Goal: Task Accomplishment & Management: Use online tool/utility

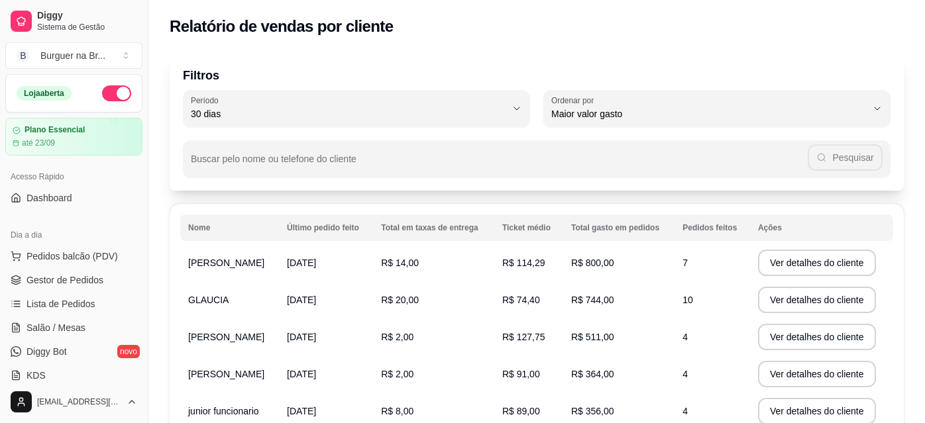
select select "30"
select select "HIGHEST_TOTAL_SPENT_WITH_ORDERS"
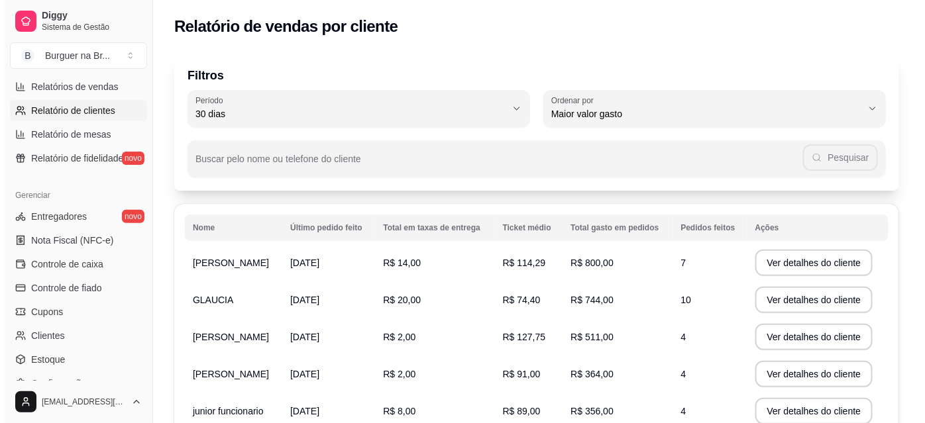
scroll to position [431, 0]
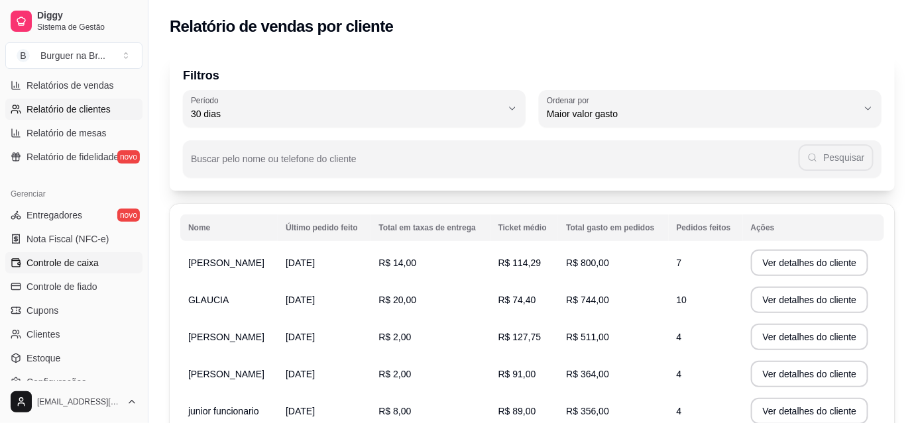
click at [104, 260] on link "Controle de caixa" at bounding box center [73, 262] width 137 height 21
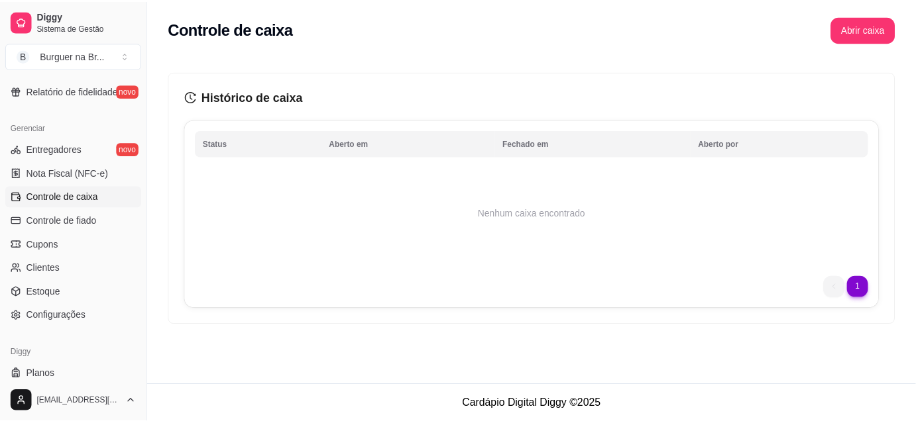
scroll to position [498, 0]
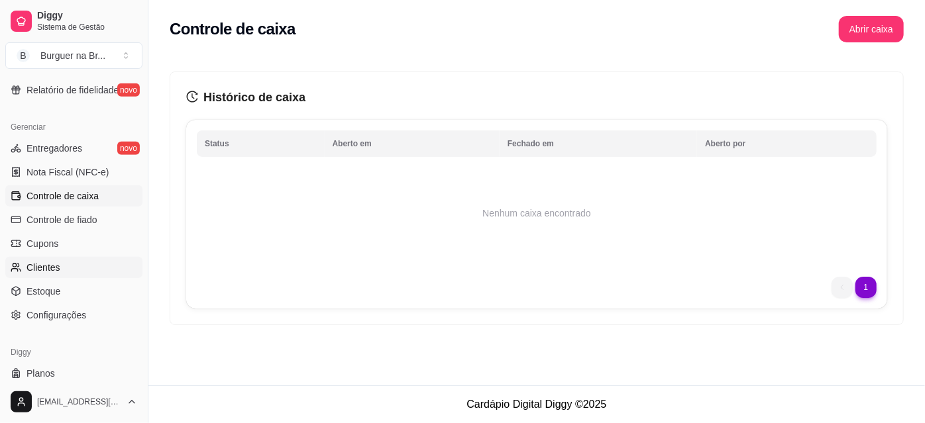
click at [107, 269] on link "Clientes" at bounding box center [73, 267] width 137 height 21
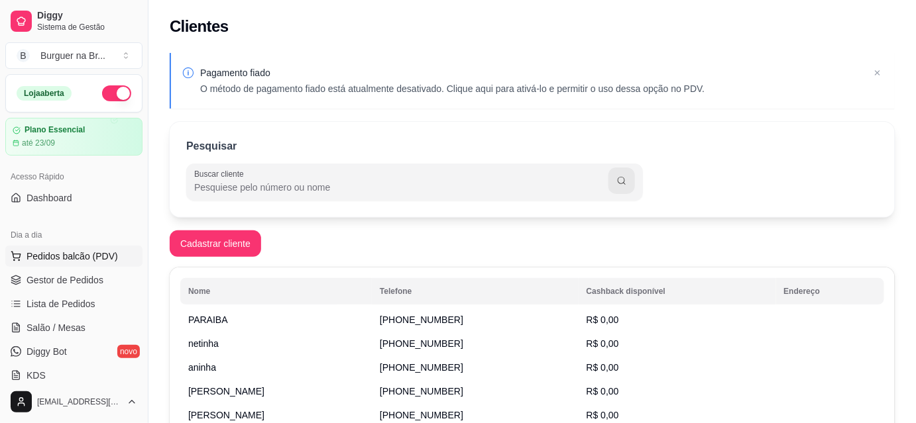
click at [117, 253] on button "Pedidos balcão (PDV)" at bounding box center [73, 256] width 137 height 21
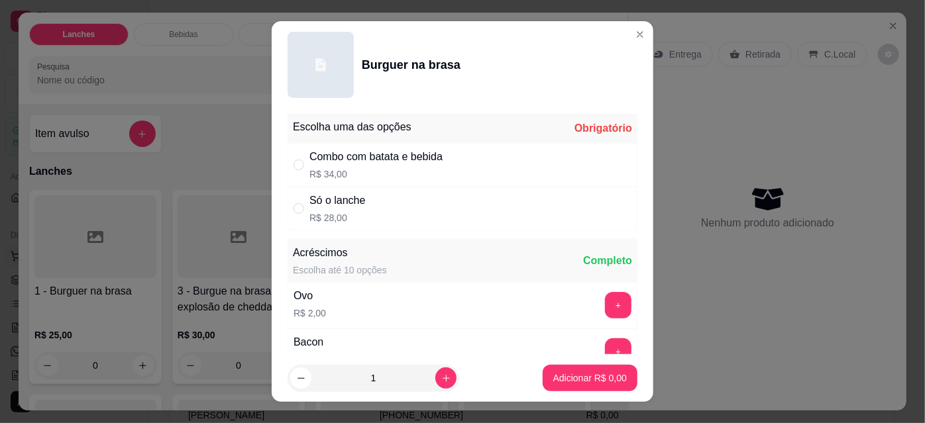
click at [617, 35] on div "Lanches Bebidas Porções Pesquisa" at bounding box center [324, 58] width 610 height 91
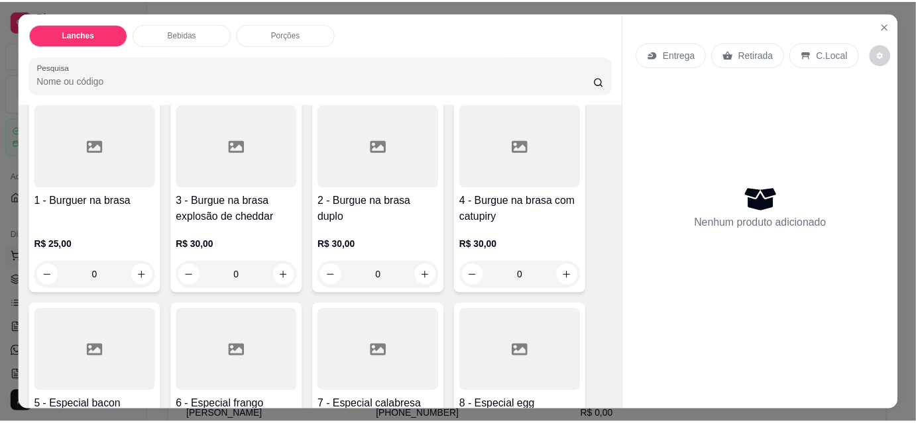
scroll to position [129, 0]
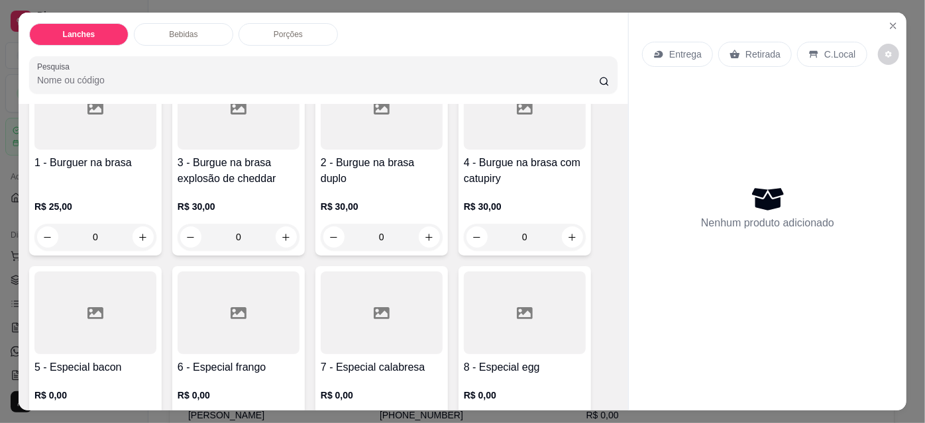
click at [878, 13] on div "Entrega Retirada C.Local Nenhum produto adicionado" at bounding box center [768, 201] width 278 height 377
click at [891, 23] on icon "Close" at bounding box center [893, 25] width 5 height 5
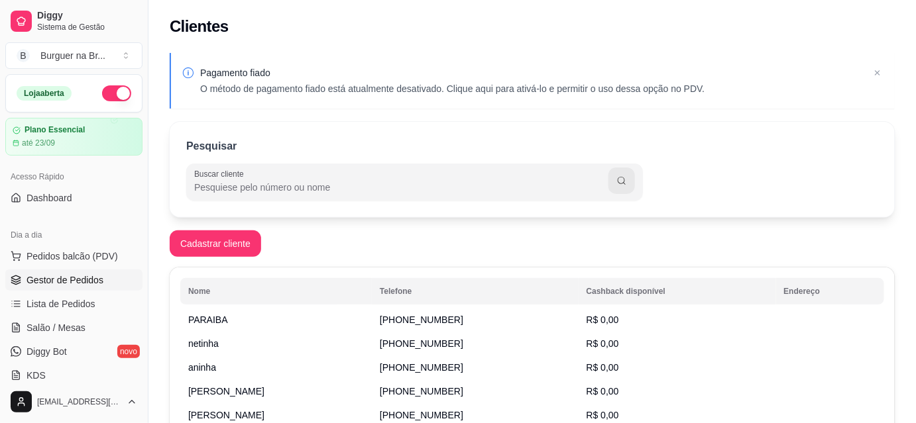
click at [102, 280] on link "Gestor de Pedidos" at bounding box center [73, 280] width 137 height 21
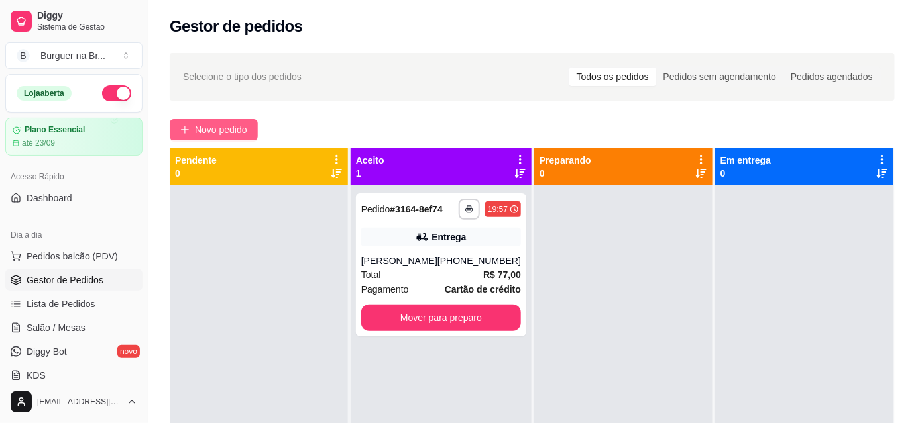
click at [211, 123] on span "Novo pedido" at bounding box center [221, 130] width 52 height 15
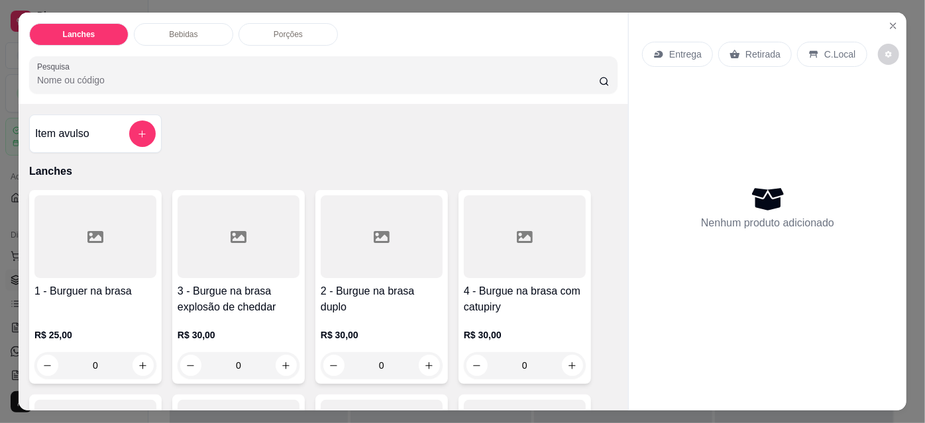
click at [76, 254] on div at bounding box center [95, 236] width 122 height 83
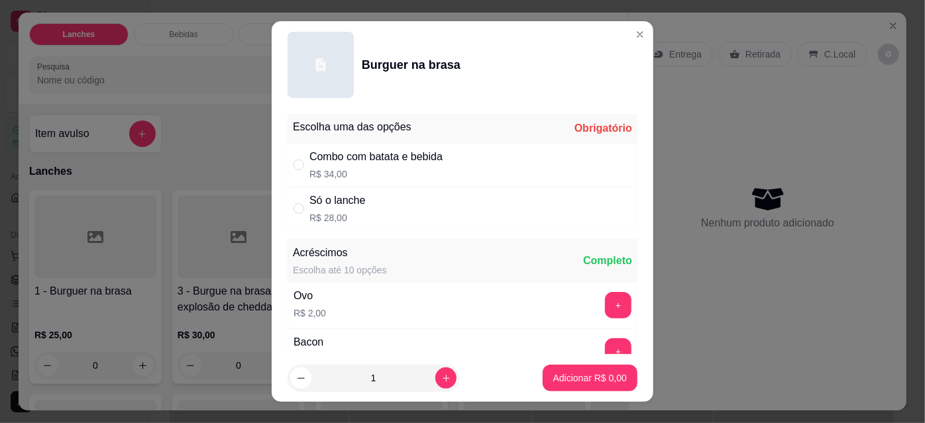
click at [352, 205] on div "Só o lanche" at bounding box center [337, 201] width 56 height 16
radio input "true"
click at [606, 388] on button "Adicionar R$ 28,00" at bounding box center [587, 378] width 100 height 27
type input "1"
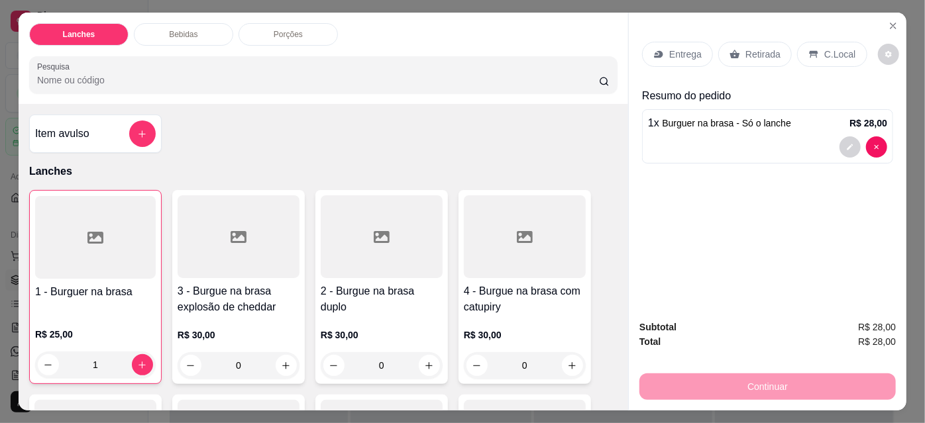
click at [683, 48] on p "Entrega" at bounding box center [685, 54] width 32 height 13
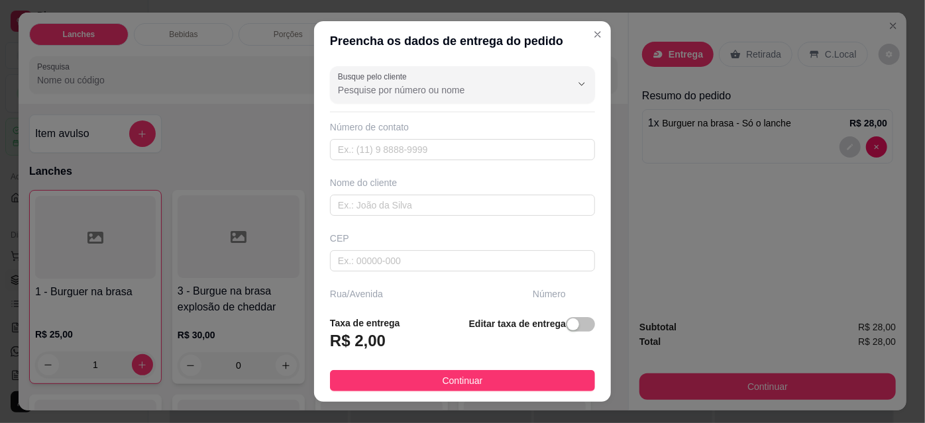
click at [423, 89] on input "Busque pelo cliente" at bounding box center [444, 89] width 212 height 13
click at [442, 114] on li "[PERSON_NAME]" at bounding box center [449, 121] width 236 height 21
type input "[PERSON_NAME]"
type input "18996097568"
type input "[PERSON_NAME]"
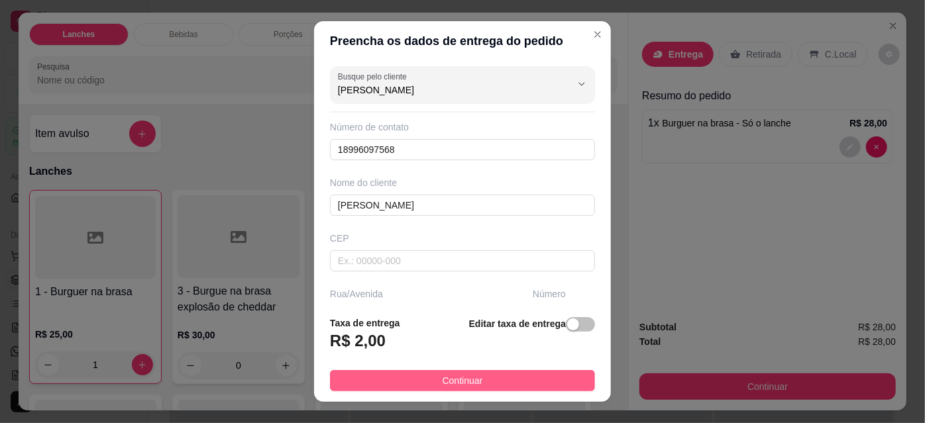
click at [396, 372] on button "Continuar" at bounding box center [462, 380] width 265 height 21
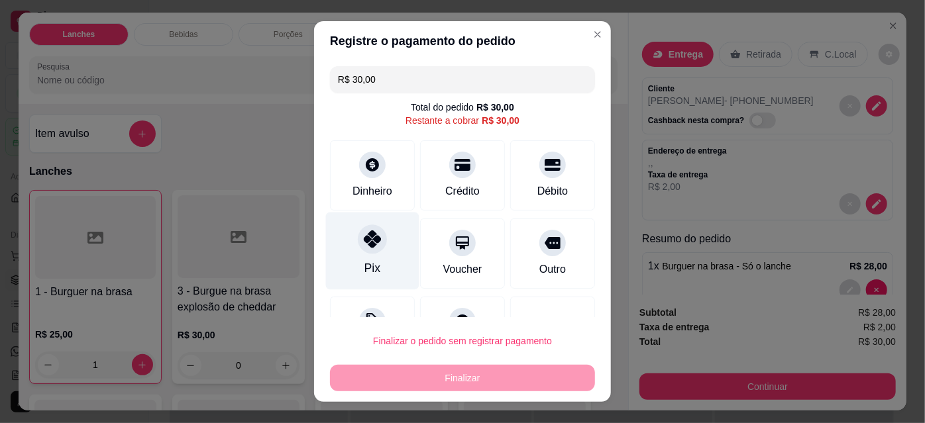
click at [369, 248] on icon at bounding box center [372, 239] width 17 height 17
type input "R$ 0,00"
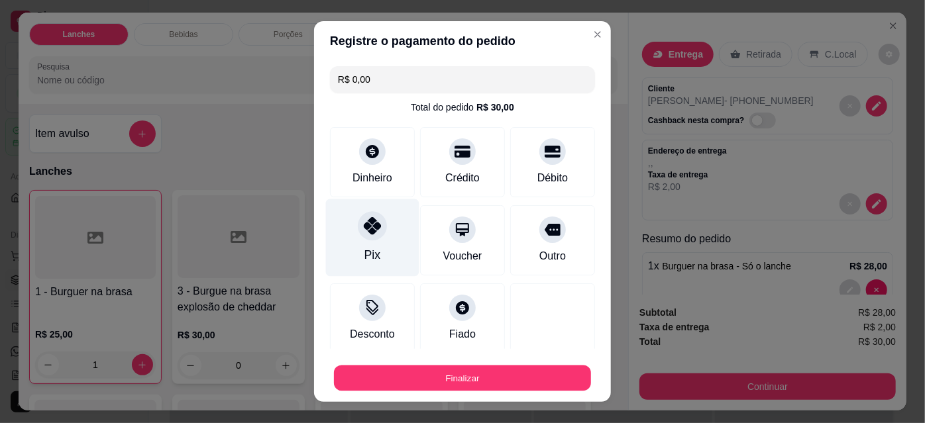
click at [377, 380] on button "Finalizar" at bounding box center [462, 379] width 257 height 26
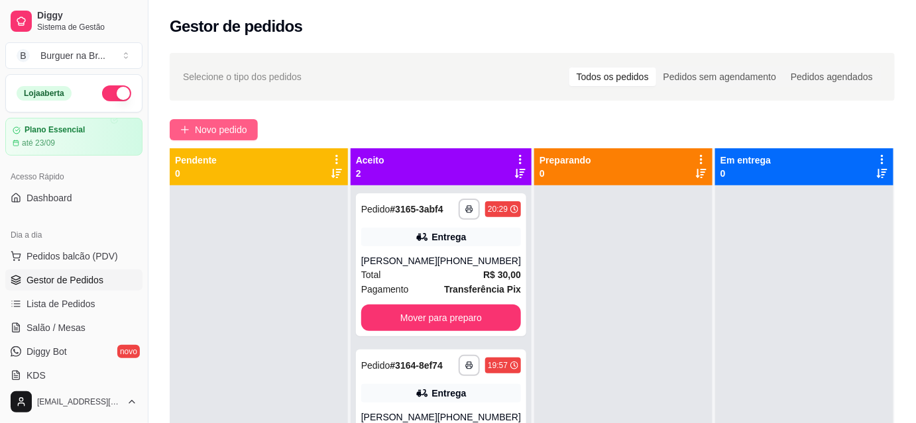
click at [208, 127] on span "Novo pedido" at bounding box center [221, 130] width 52 height 15
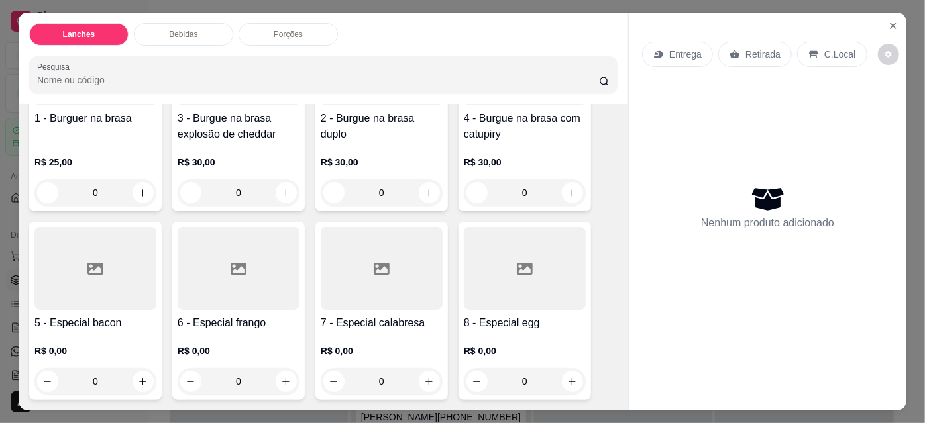
scroll to position [178, 0]
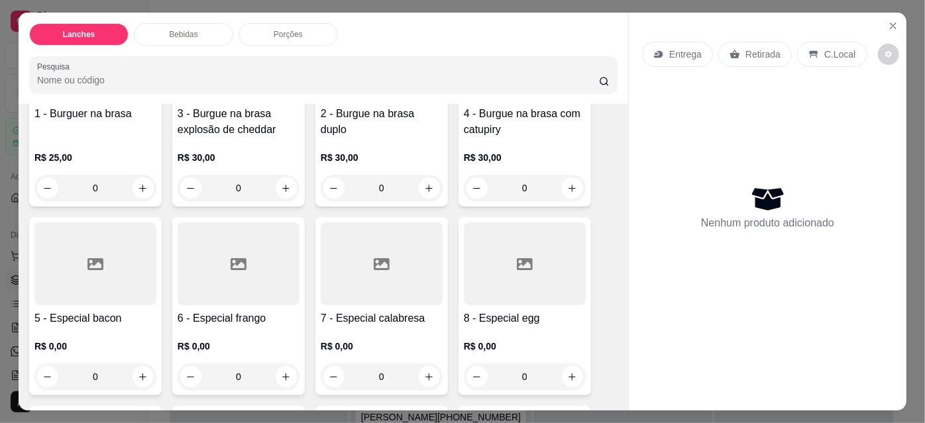
click at [83, 280] on div at bounding box center [95, 264] width 122 height 83
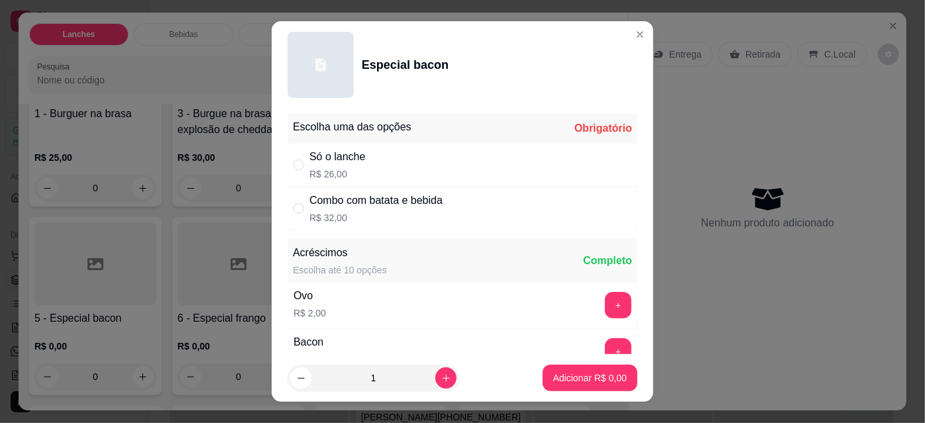
click at [369, 156] on div "Só o lanche R$ 26,00" at bounding box center [463, 165] width 350 height 44
radio input "true"
click at [442, 378] on button "increase-product-quantity" at bounding box center [445, 378] width 21 height 21
type input "2"
click at [578, 380] on p "Adicionar R$ 52,00" at bounding box center [587, 378] width 77 height 13
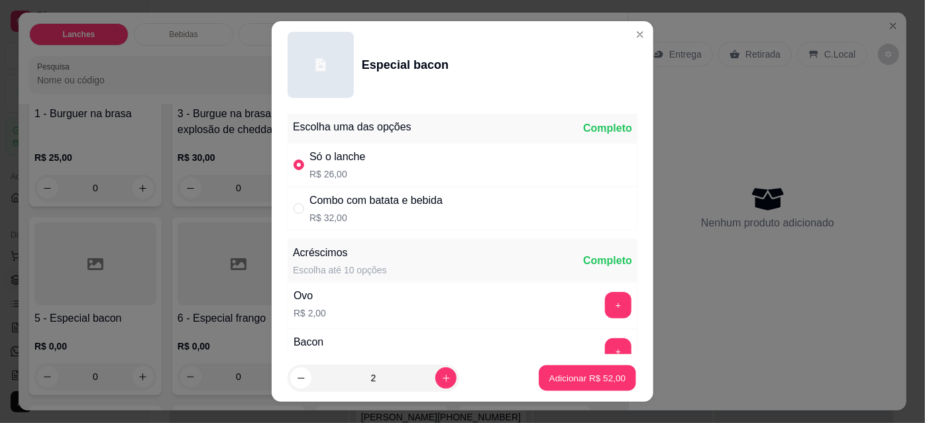
type input "2"
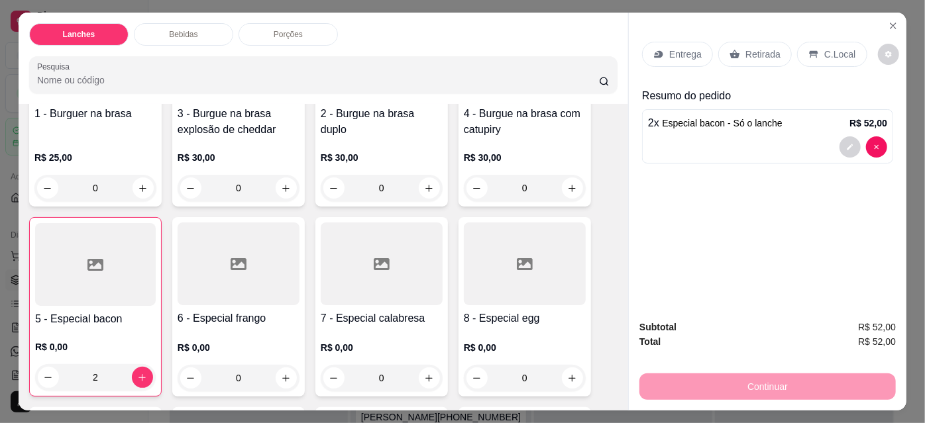
click at [669, 48] on p "Entrega" at bounding box center [685, 54] width 32 height 13
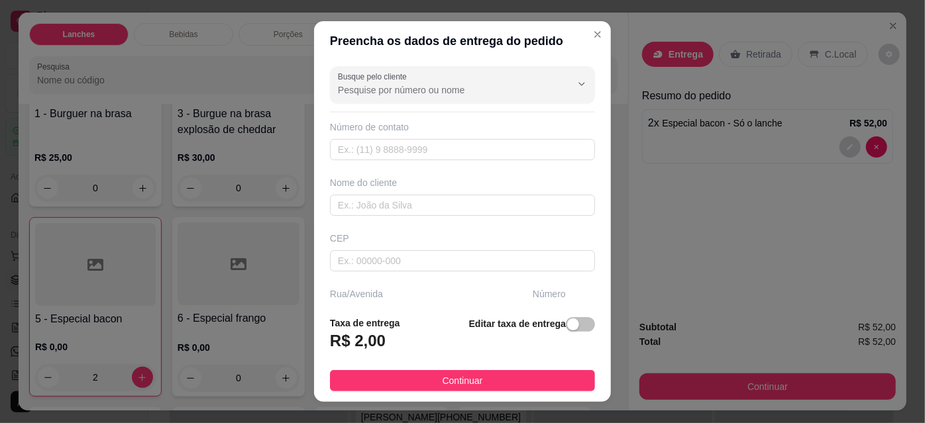
click at [440, 87] on input "Busque pelo cliente" at bounding box center [444, 89] width 212 height 13
click at [404, 127] on span "[PERSON_NAME]" at bounding box center [442, 121] width 212 height 13
type input "[PERSON_NAME]"
type input "18996105475"
type input "[PERSON_NAME]"
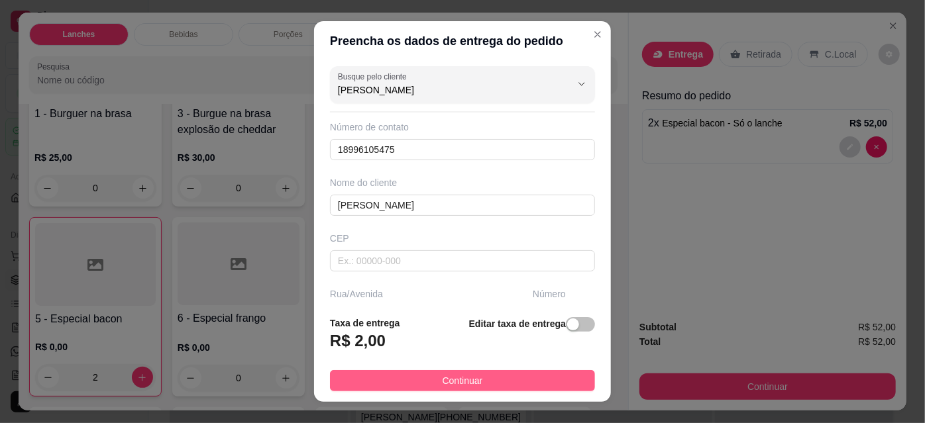
click at [479, 385] on button "Continuar" at bounding box center [462, 380] width 265 height 21
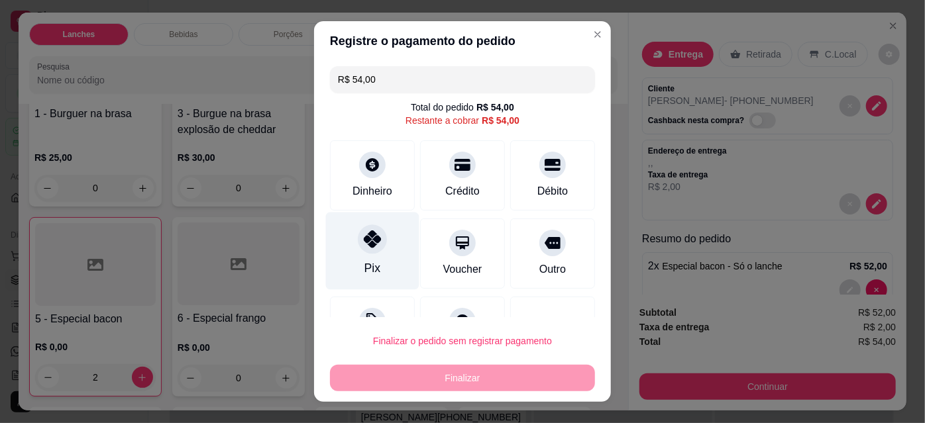
click at [370, 248] on icon at bounding box center [372, 239] width 17 height 17
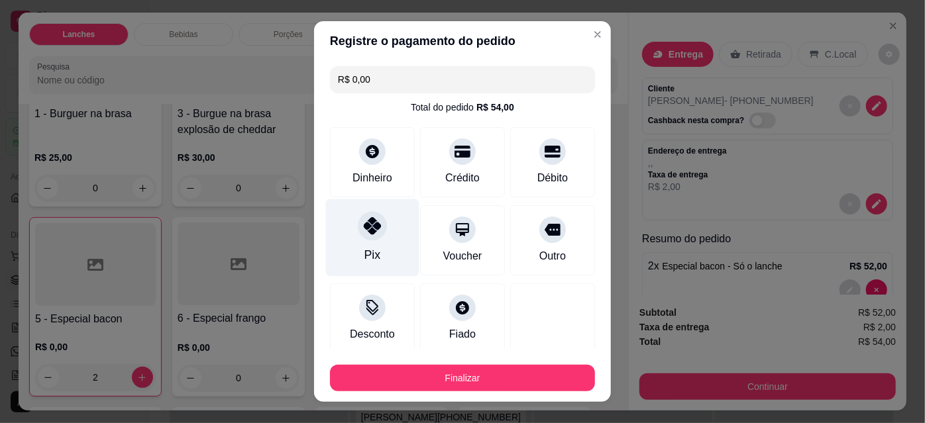
type input "R$ 0,00"
click at [386, 382] on button "Finalizar" at bounding box center [462, 378] width 265 height 27
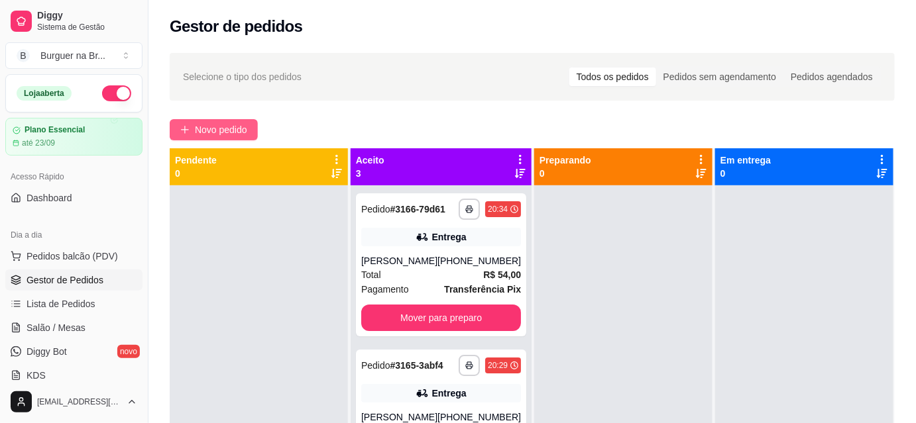
click at [223, 138] on button "Novo pedido" at bounding box center [214, 129] width 88 height 21
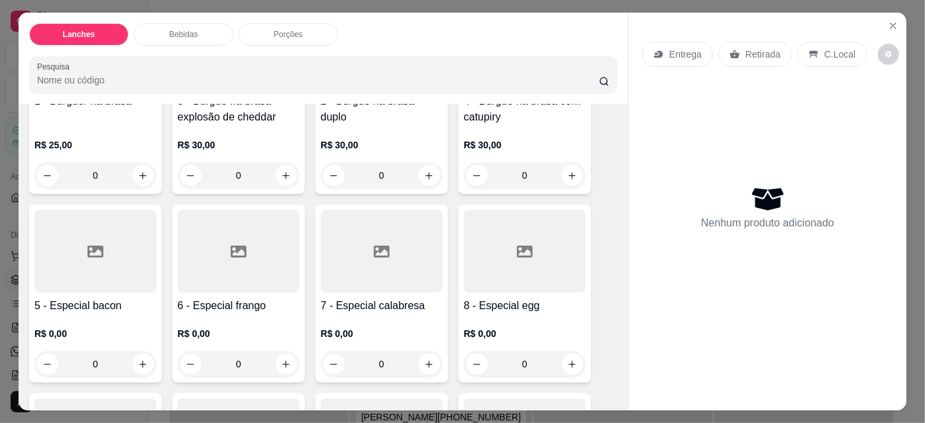
scroll to position [224, 0]
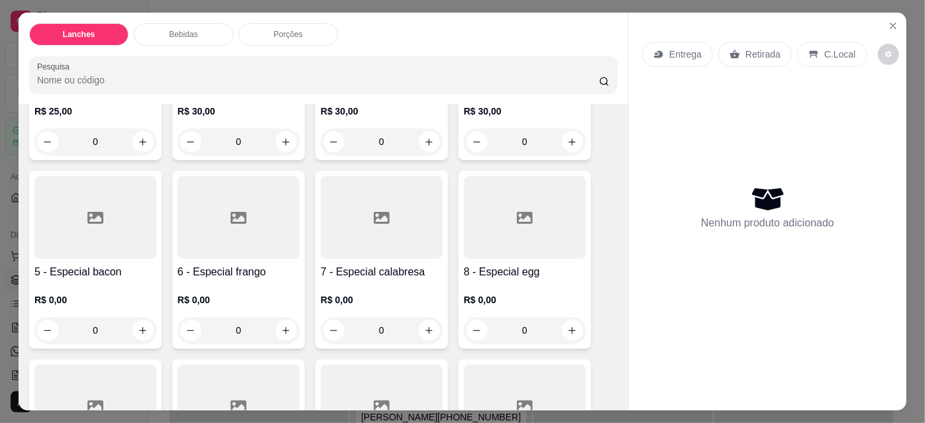
click at [530, 227] on div at bounding box center [525, 217] width 122 height 83
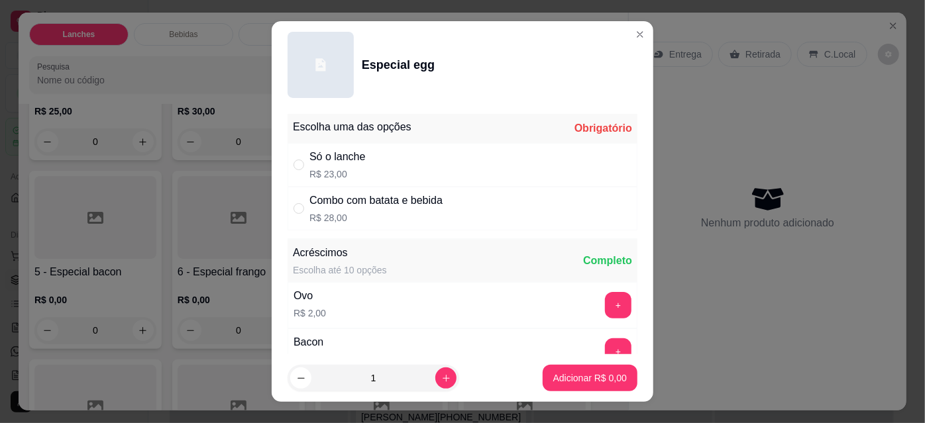
click at [348, 170] on p "R$ 23,00" at bounding box center [337, 174] width 56 height 13
radio input "true"
click at [559, 387] on button "Adicionar R$ 23,00" at bounding box center [587, 378] width 100 height 27
type input "1"
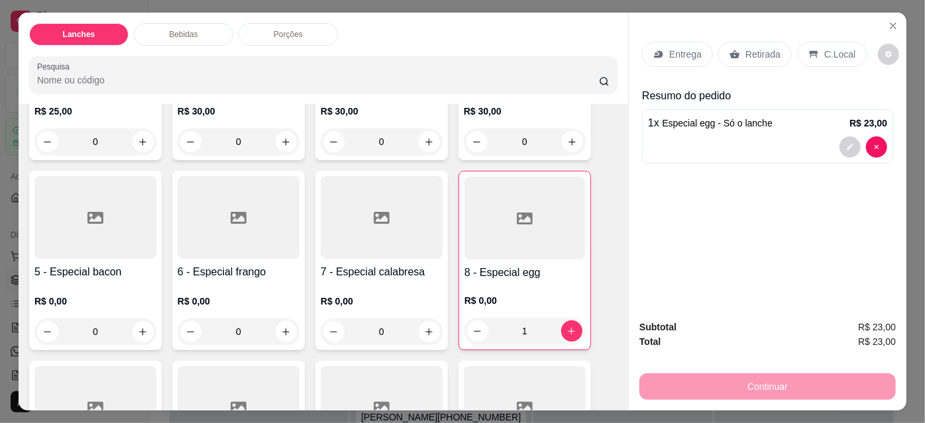
click at [752, 42] on div "Retirada" at bounding box center [755, 54] width 74 height 25
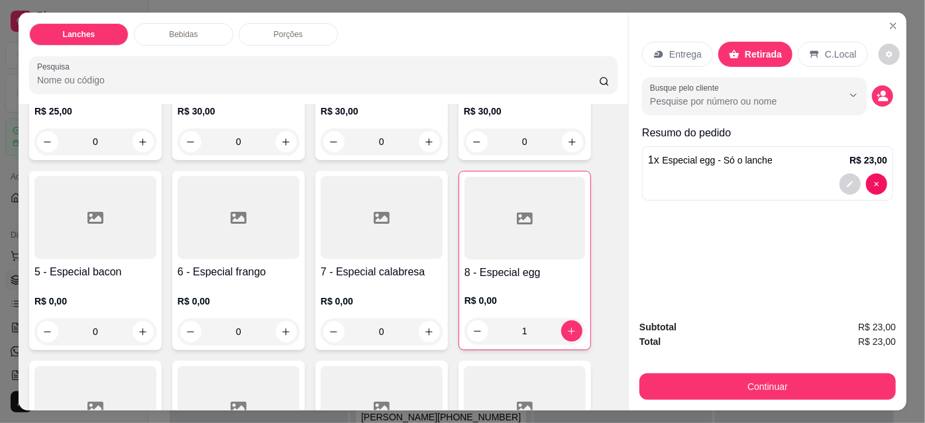
click at [714, 97] on input "Busque pelo cliente" at bounding box center [736, 101] width 172 height 13
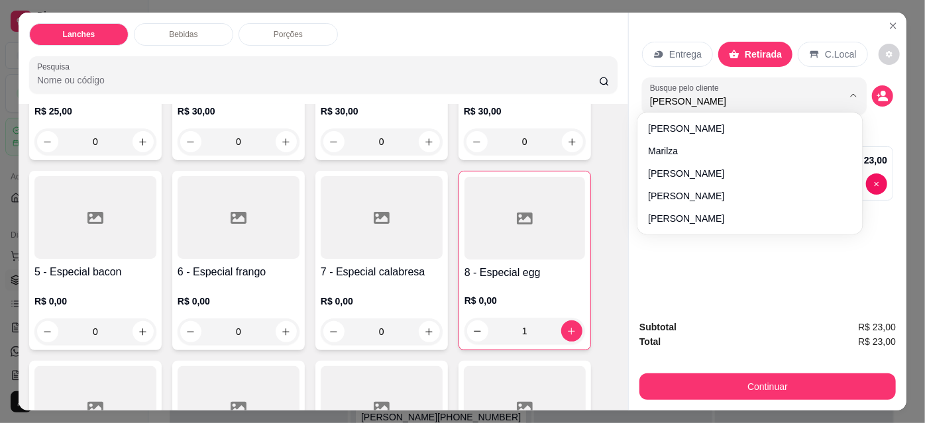
type input "[PERSON_NAME]"
click at [690, 42] on div "Entrega" at bounding box center [677, 54] width 71 height 25
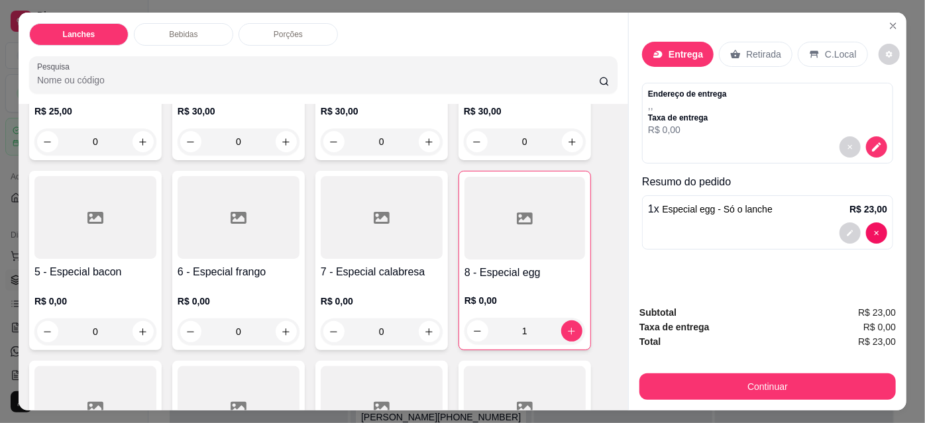
click at [675, 48] on p "Entrega" at bounding box center [686, 54] width 34 height 13
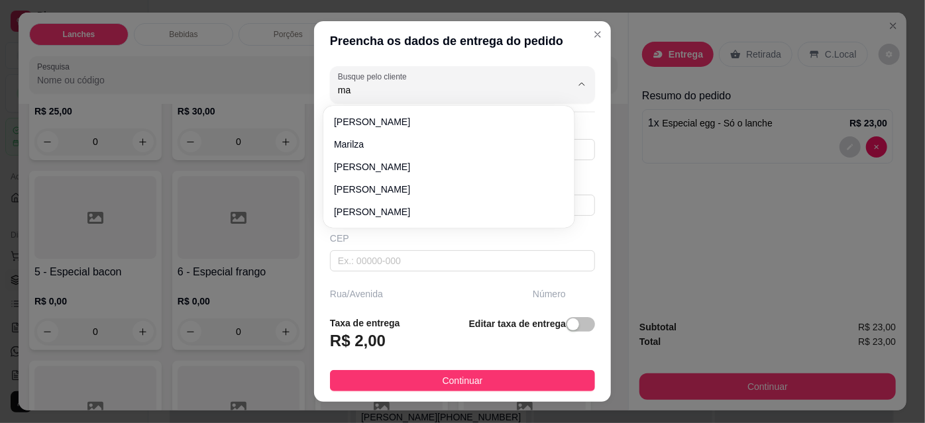
type input "m"
click at [736, 199] on div "Preencha os dados de entrega do pedido Busque pelo cliente Número de contato No…" at bounding box center [462, 211] width 925 height 423
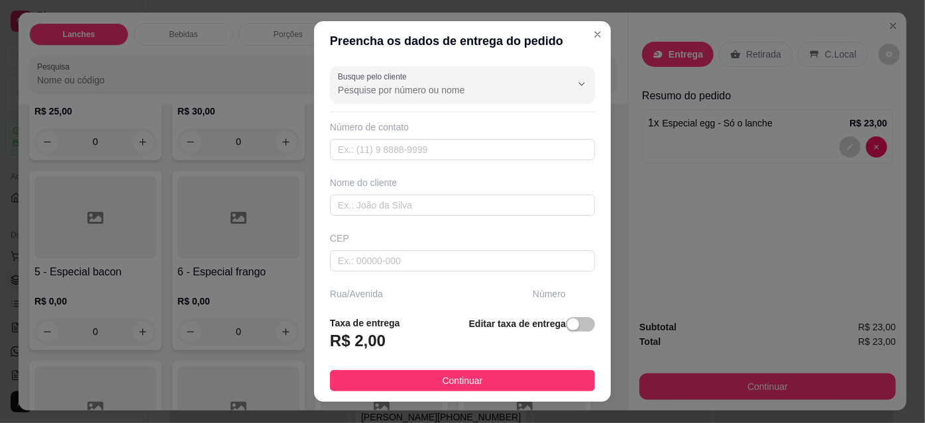
click at [777, 370] on div "Continuar" at bounding box center [767, 385] width 256 height 30
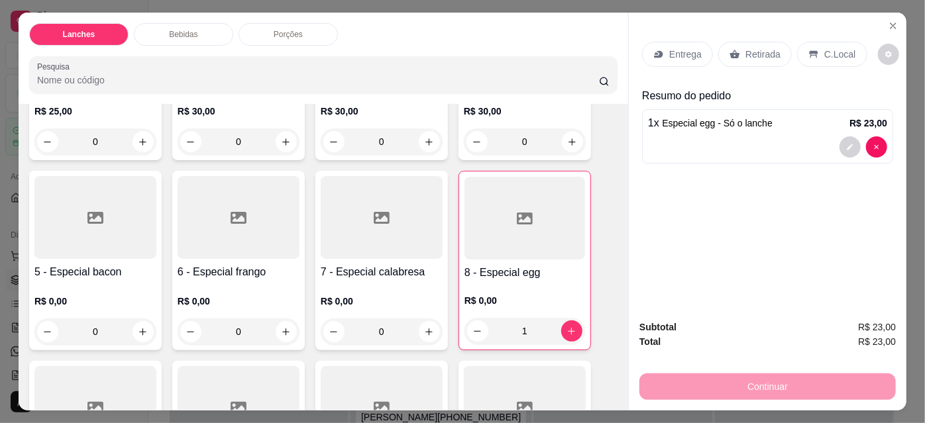
click at [738, 42] on div "Retirada" at bounding box center [755, 54] width 74 height 25
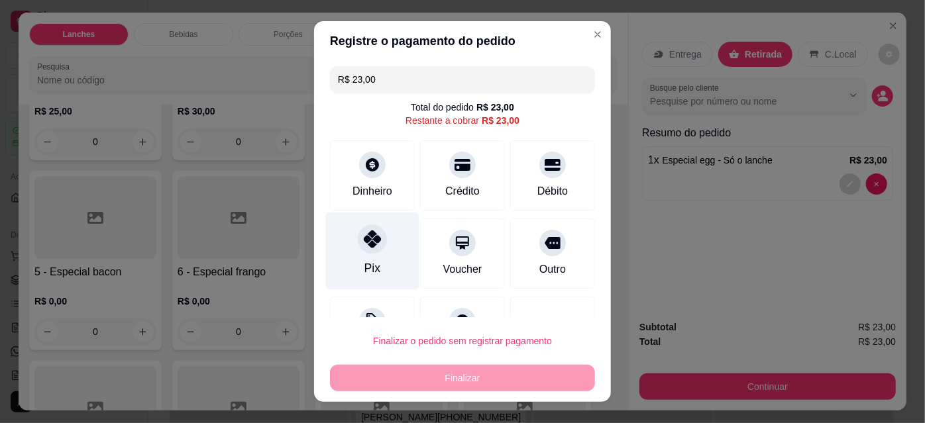
click at [364, 258] on div "Pix" at bounding box center [372, 252] width 93 height 78
type input "R$ 0,00"
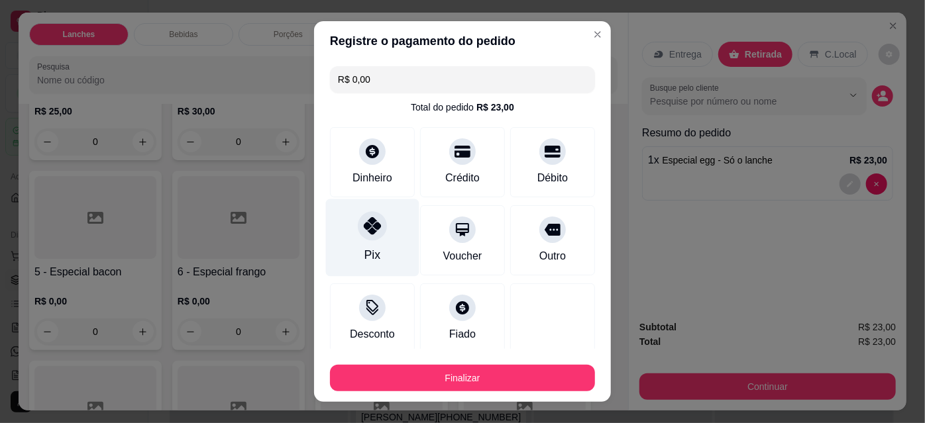
click at [468, 388] on button "Finalizar" at bounding box center [462, 378] width 265 height 27
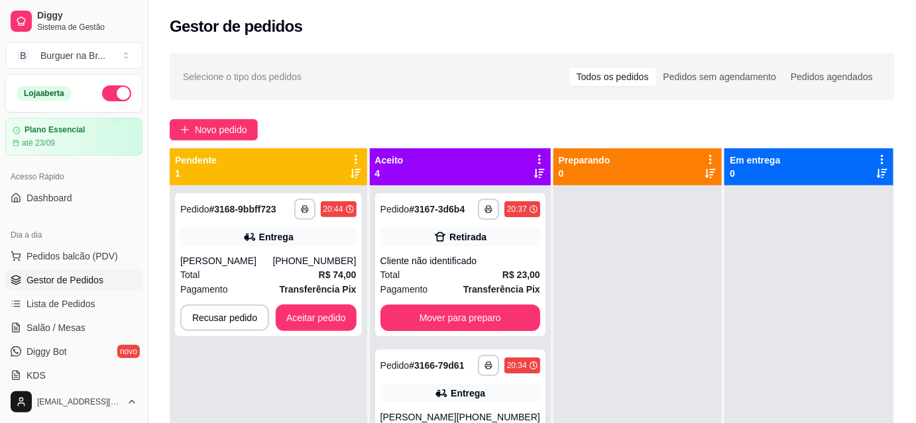
click at [312, 325] on button "Aceitar pedido" at bounding box center [316, 318] width 81 height 27
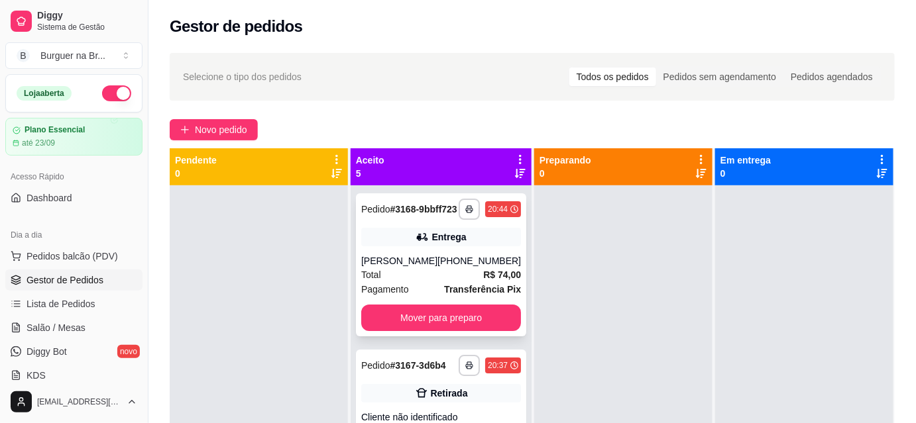
click at [437, 280] on div "Total R$ 74,00" at bounding box center [441, 275] width 160 height 15
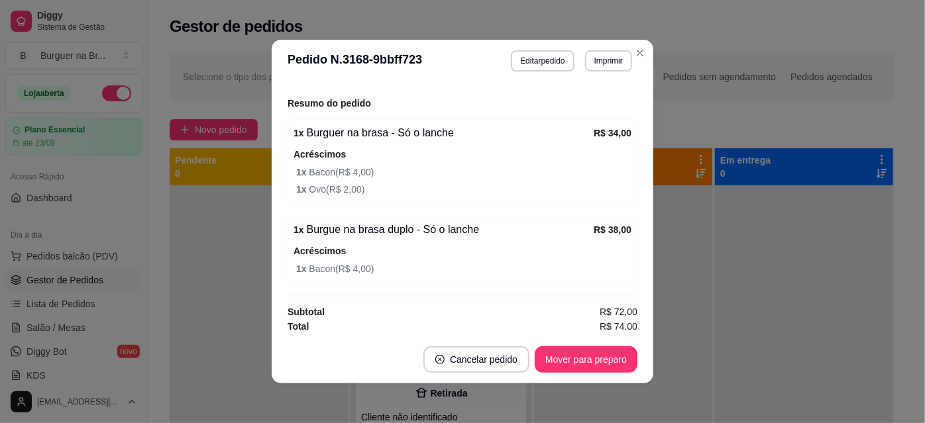
scroll to position [3, 0]
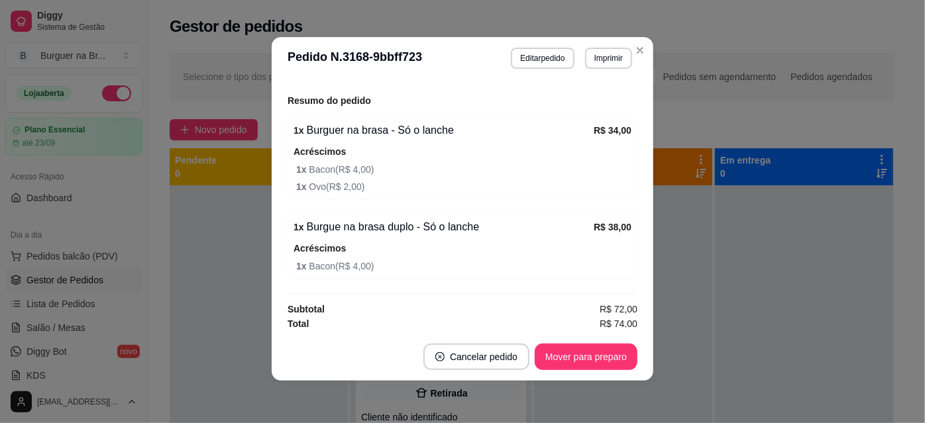
click at [747, 233] on div at bounding box center [804, 397] width 178 height 423
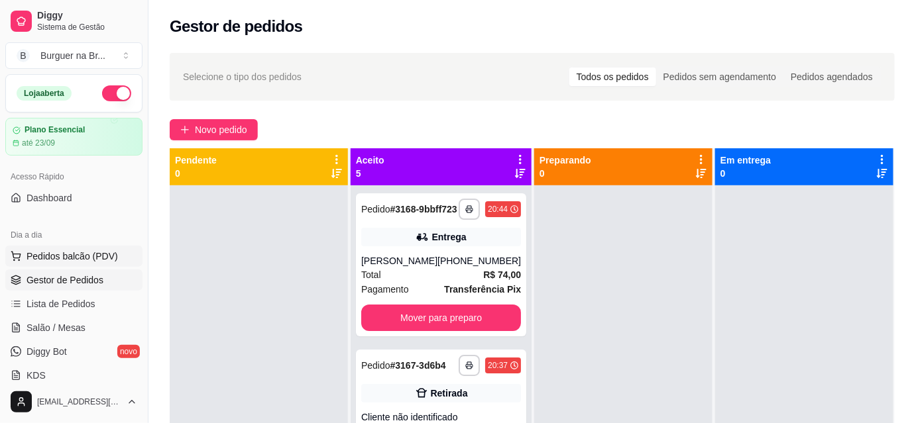
click at [105, 252] on span "Pedidos balcão (PDV)" at bounding box center [72, 256] width 91 height 13
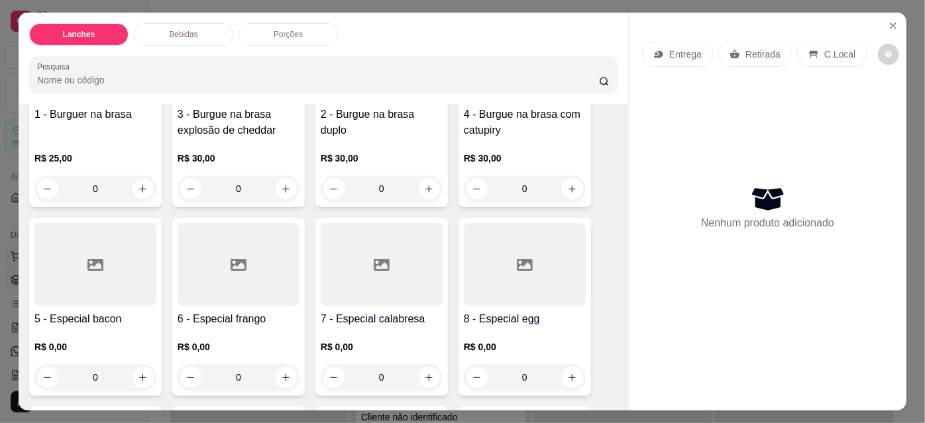
scroll to position [170, 0]
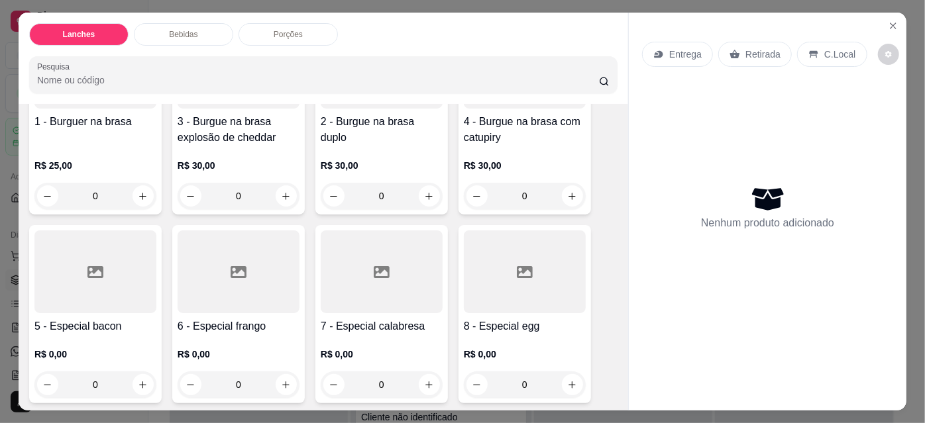
click at [134, 198] on div "0" at bounding box center [95, 196] width 122 height 27
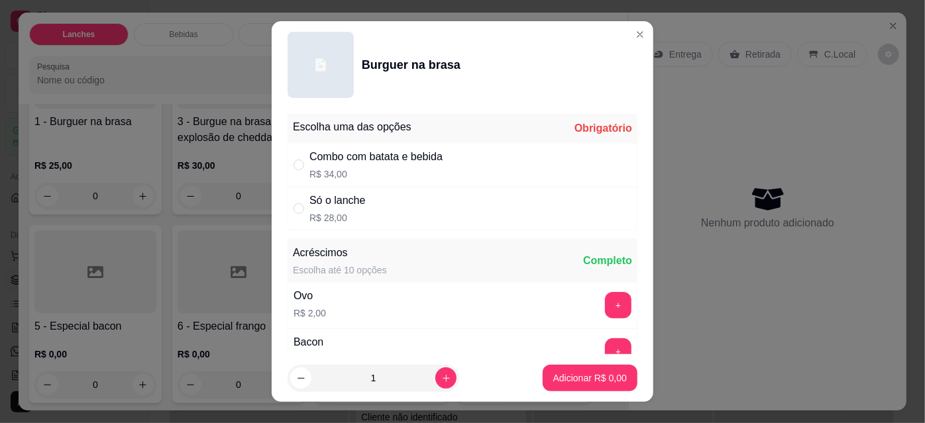
click at [570, 150] on div "Combo com batata e bebida R$ 34,00" at bounding box center [463, 165] width 350 height 44
click at [525, 223] on div "Só o lanche R$ 28,00" at bounding box center [463, 209] width 350 height 44
radio input "false"
radio input "true"
click at [430, 399] on footer "1 Adicionar R$ 28,00" at bounding box center [463, 378] width 382 height 48
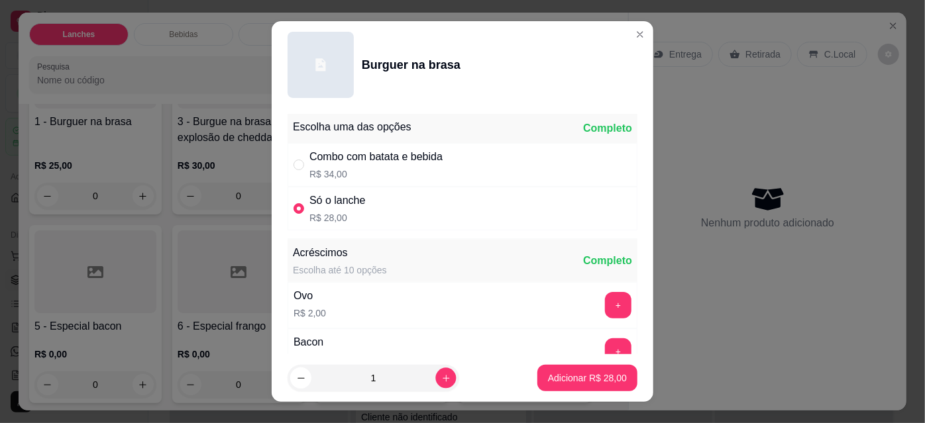
click at [437, 372] on button "increase-product-quantity" at bounding box center [445, 378] width 21 height 21
click at [443, 378] on icon "increase-product-quantity" at bounding box center [446, 378] width 7 height 7
type input "2"
click at [561, 370] on button "Adicionar R$ 56,00" at bounding box center [587, 378] width 100 height 27
type input "2"
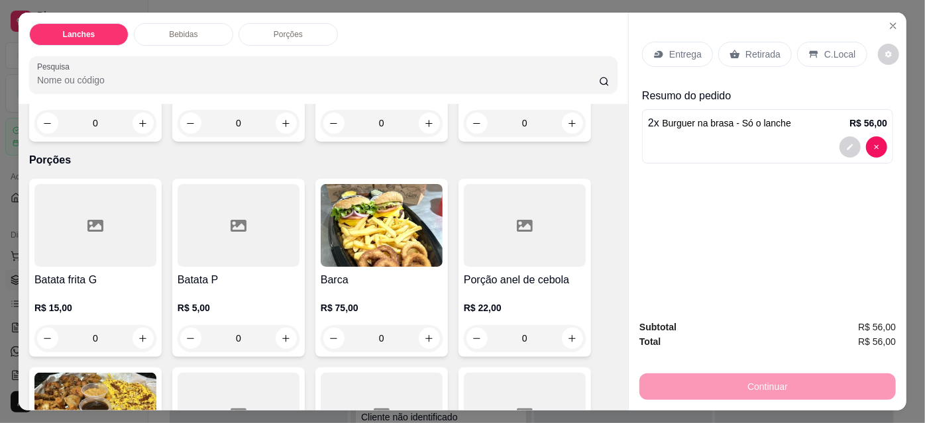
scroll to position [1111, 0]
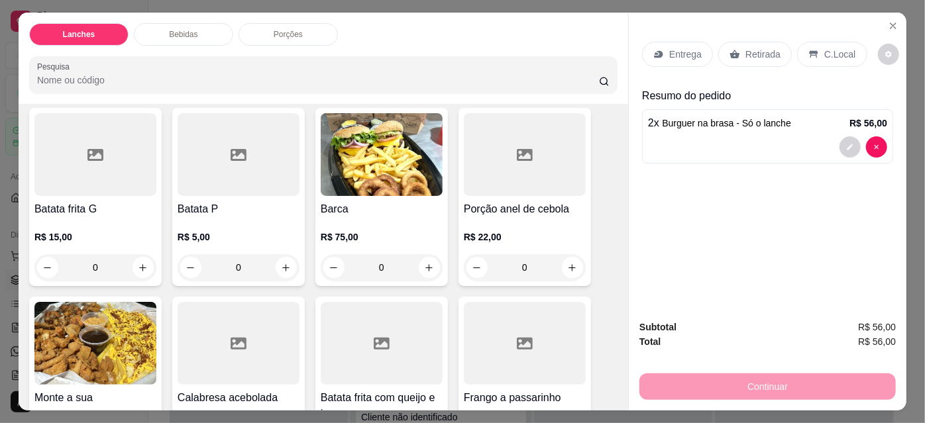
click at [415, 272] on div "0" at bounding box center [382, 267] width 122 height 27
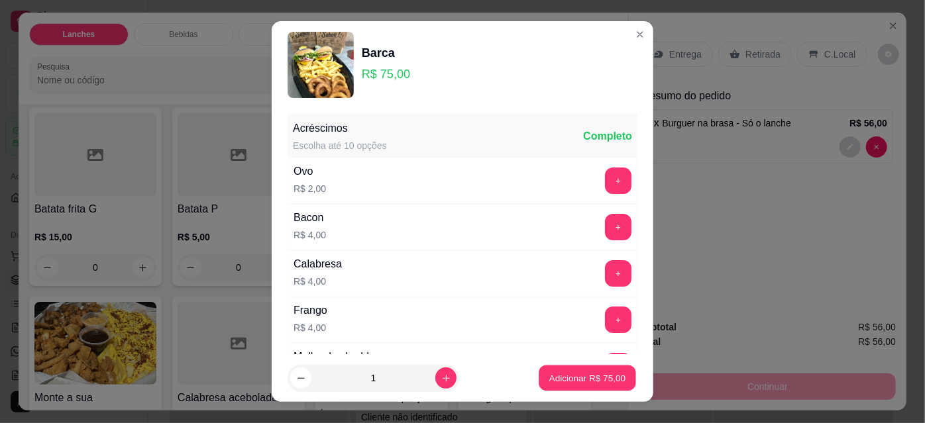
click at [572, 369] on button "Adicionar R$ 75,00" at bounding box center [587, 379] width 97 height 26
type input "1"
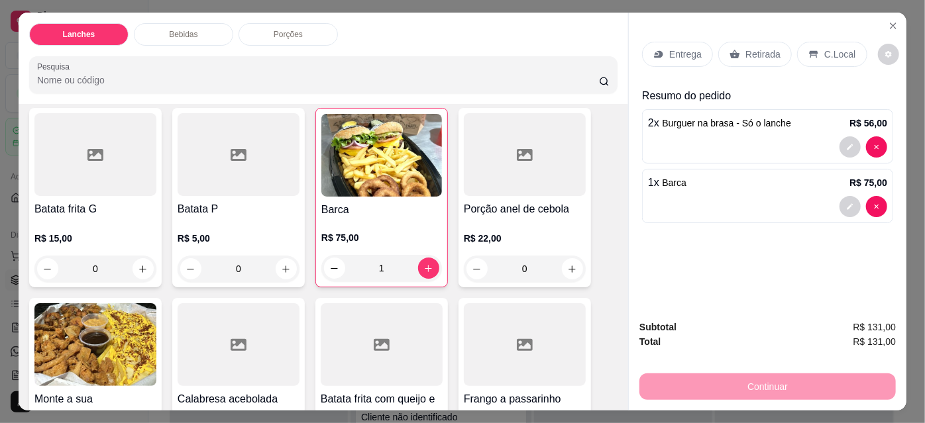
click at [696, 58] on div "Entrega" at bounding box center [677, 54] width 71 height 25
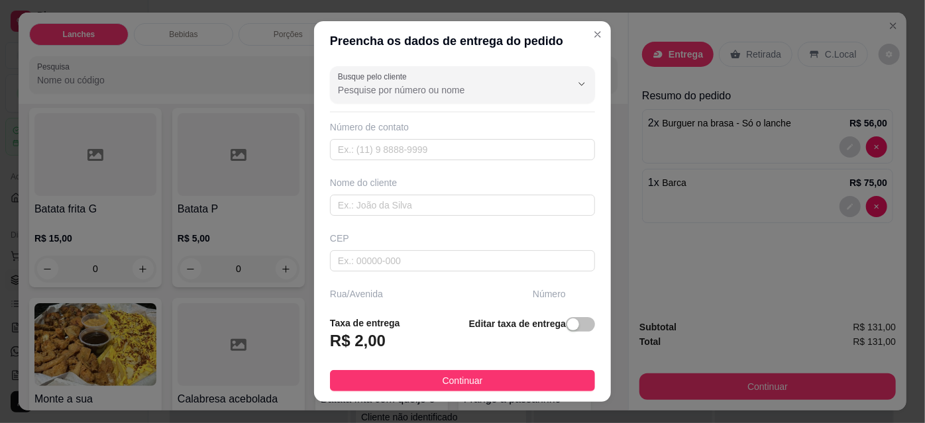
click at [505, 87] on input "Busque pelo cliente" at bounding box center [444, 89] width 212 height 13
click at [478, 173] on span "Katia" at bounding box center [442, 166] width 212 height 13
type input "Katia"
type input "18996193459"
type input "Katia"
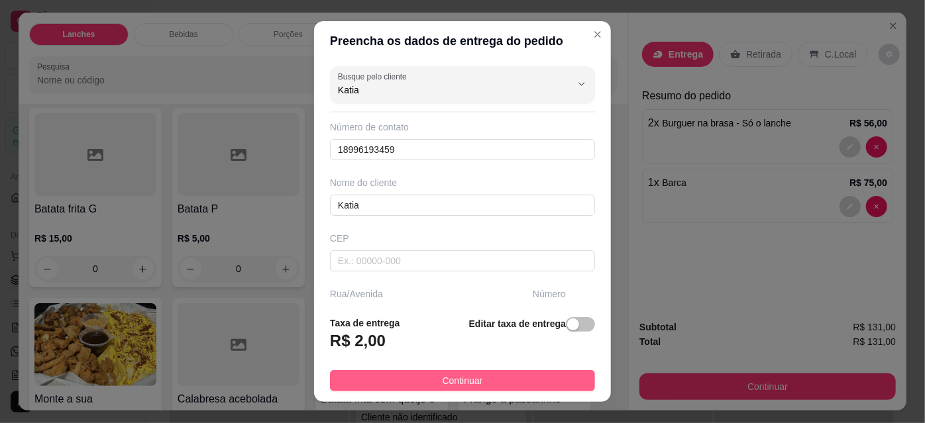
click at [506, 388] on button "Continuar" at bounding box center [462, 380] width 265 height 21
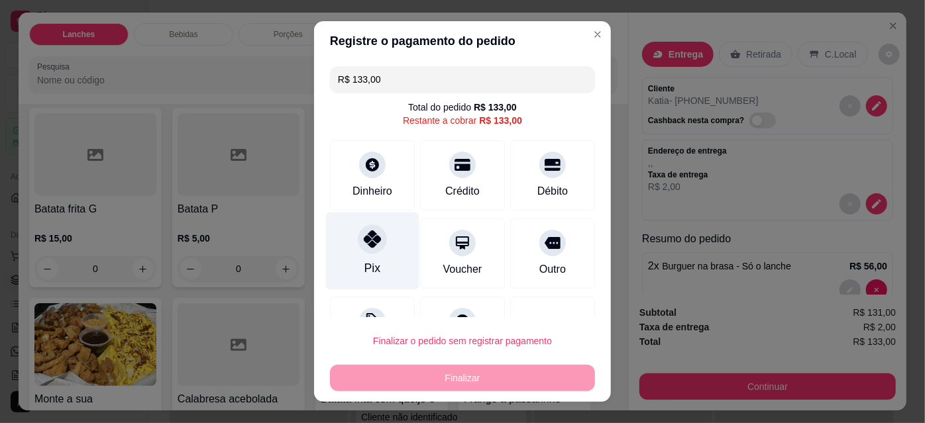
click at [376, 227] on div "Pix" at bounding box center [372, 252] width 93 height 78
type input "R$ 0,00"
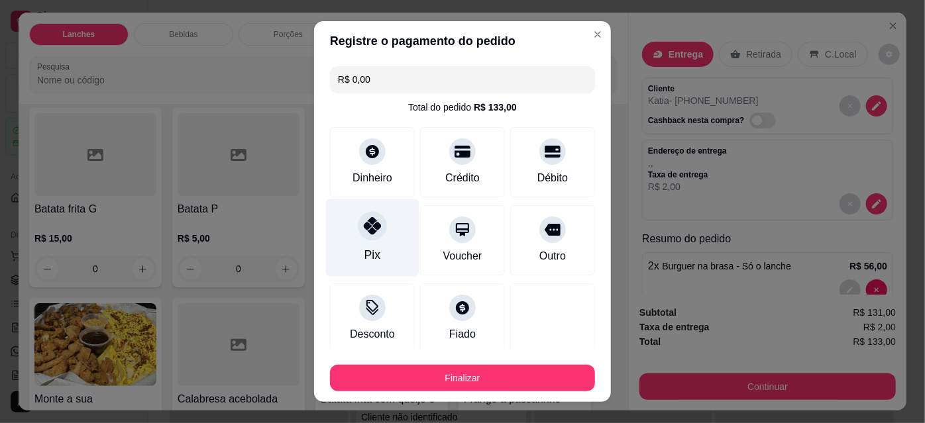
click at [455, 380] on button "Finalizar" at bounding box center [462, 378] width 265 height 27
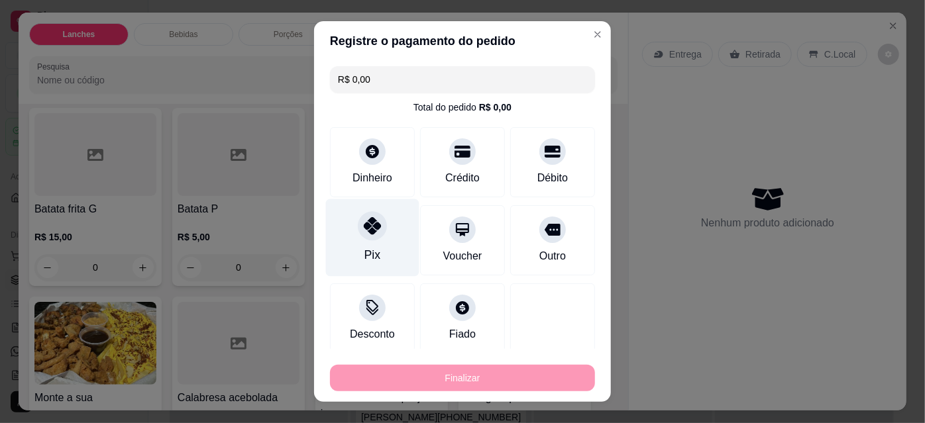
type input "0"
type input "-R$ 133,00"
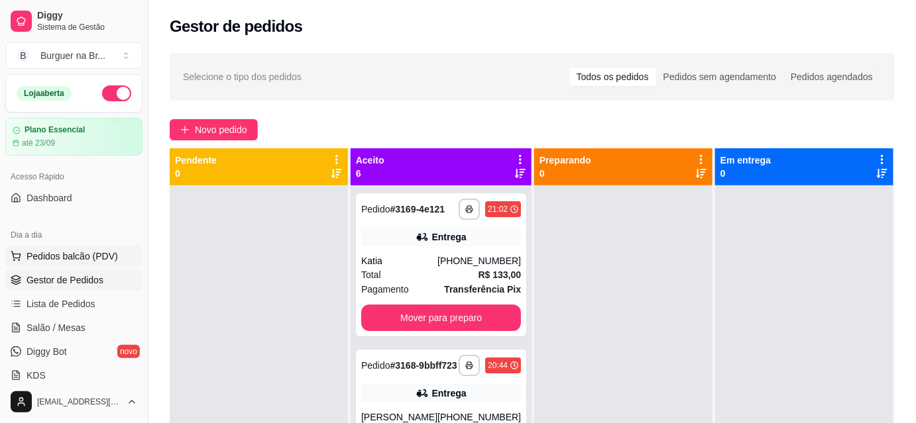
click at [99, 251] on span "Pedidos balcão (PDV)" at bounding box center [72, 256] width 91 height 13
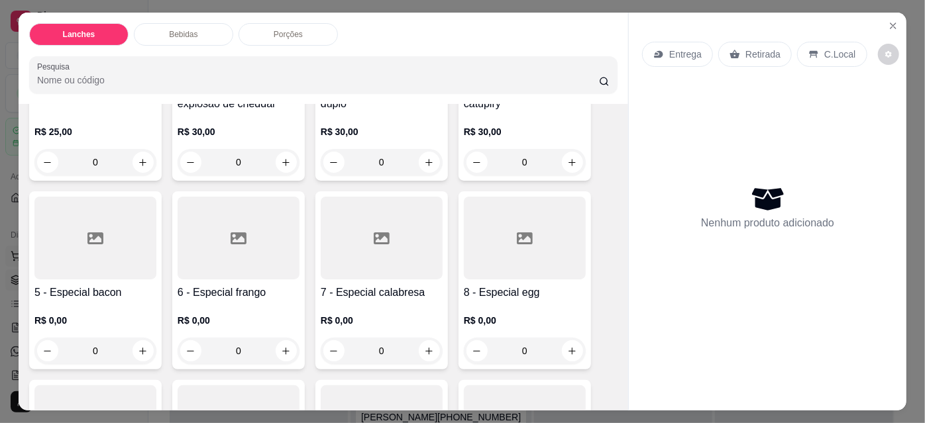
scroll to position [203, 0]
click at [433, 352] on div "0" at bounding box center [382, 352] width 122 height 27
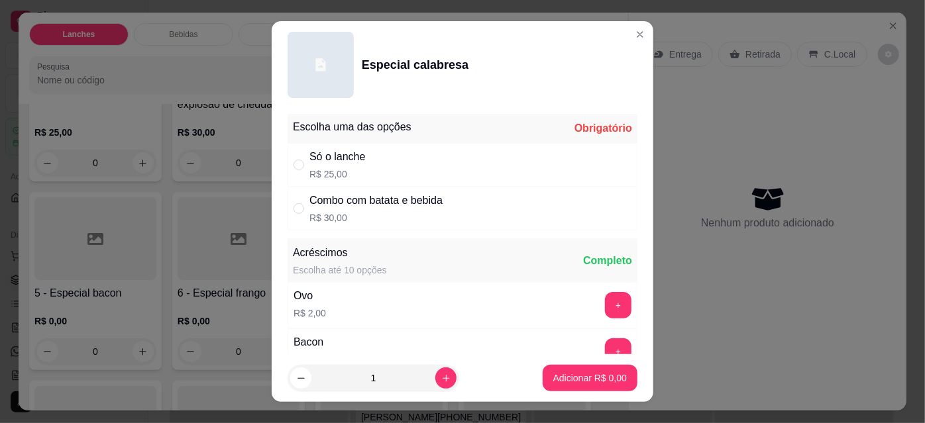
click at [547, 150] on div "Só o lanche R$ 25,00" at bounding box center [463, 165] width 350 height 44
radio input "true"
click at [441, 380] on icon "increase-product-quantity" at bounding box center [446, 379] width 10 height 10
type input "2"
click at [549, 384] on p "Adicionar R$ 50,00" at bounding box center [587, 378] width 77 height 13
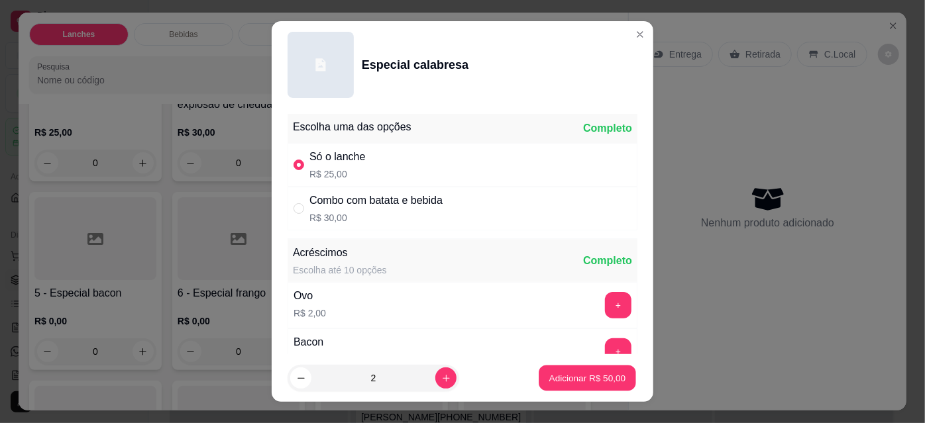
type input "2"
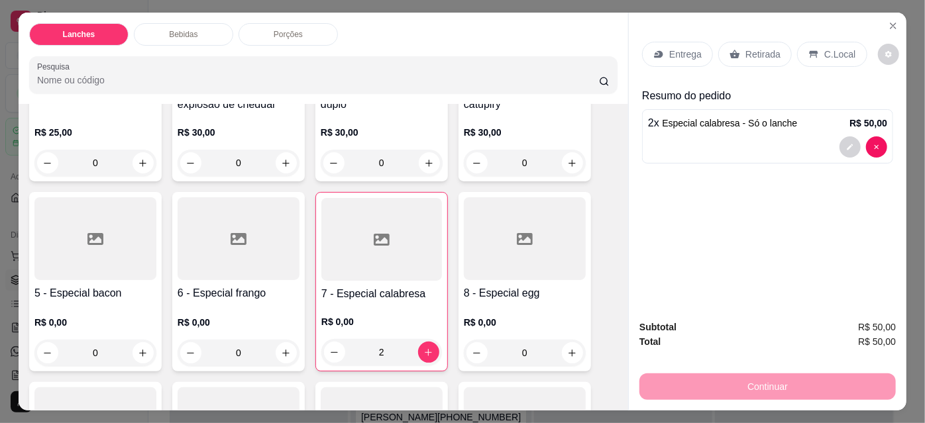
click at [684, 42] on div "Entrega" at bounding box center [677, 54] width 71 height 25
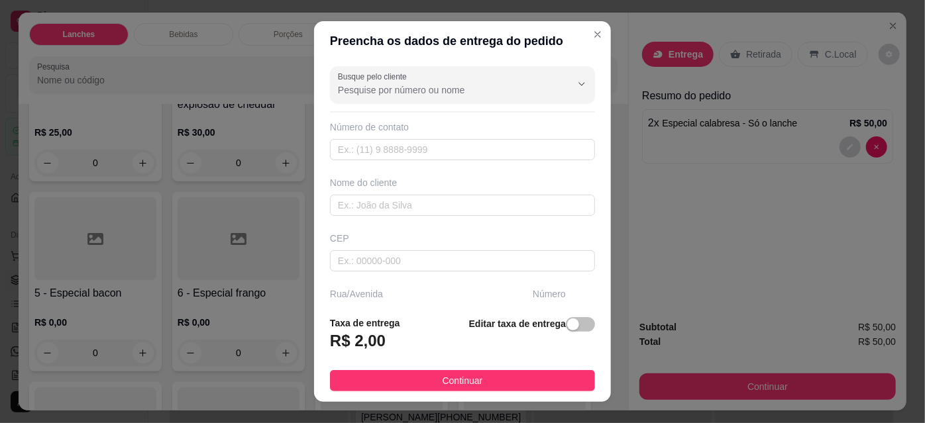
click at [553, 76] on button "Show suggestions" at bounding box center [563, 84] width 21 height 21
click at [553, 88] on button "Show suggestions" at bounding box center [563, 84] width 21 height 21
click at [500, 83] on input "Busque pelo cliente" at bounding box center [444, 89] width 212 height 13
click at [490, 146] on span "[PERSON_NAME]" at bounding box center [442, 144] width 212 height 13
type input "[PERSON_NAME]"
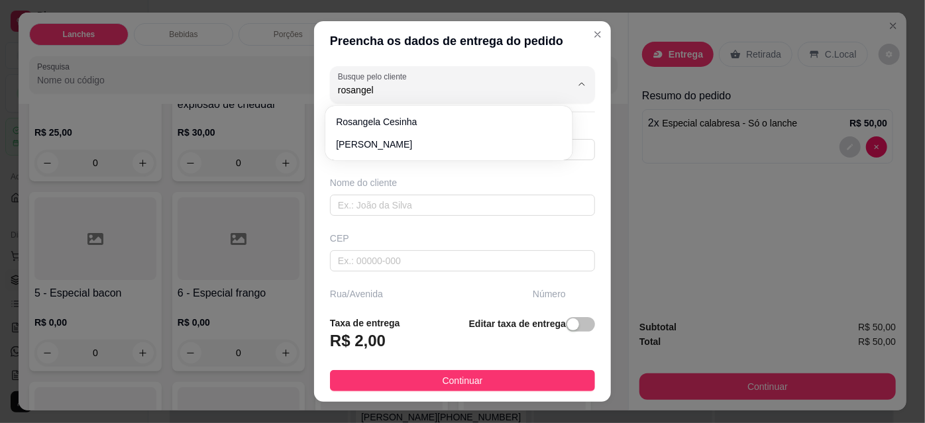
type input "18997812950"
type input "[PERSON_NAME]"
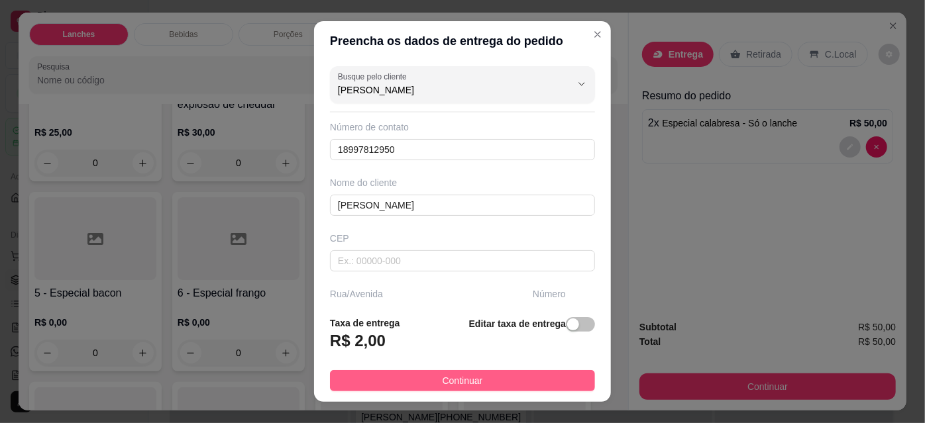
click at [471, 388] on span "Continuar" at bounding box center [463, 381] width 40 height 15
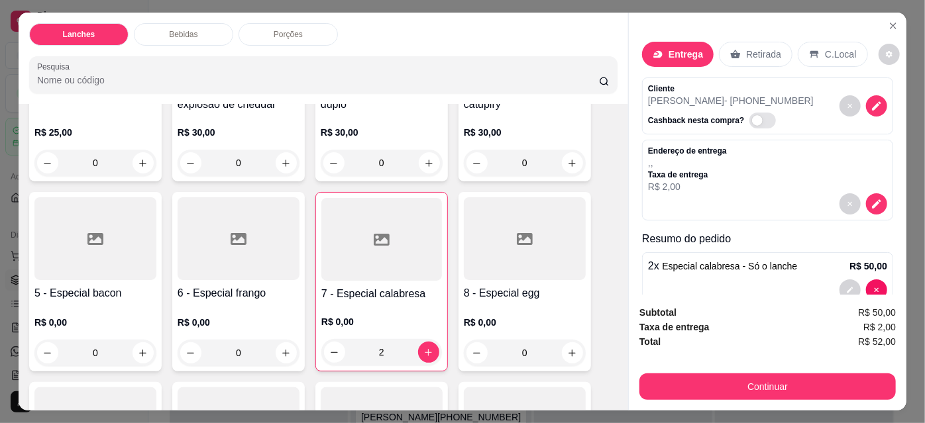
click at [673, 403] on div "Subtotal R$ 50,00 Taxa de entrega R$ 2,00 Total R$ 52,00 Continuar" at bounding box center [768, 353] width 278 height 116
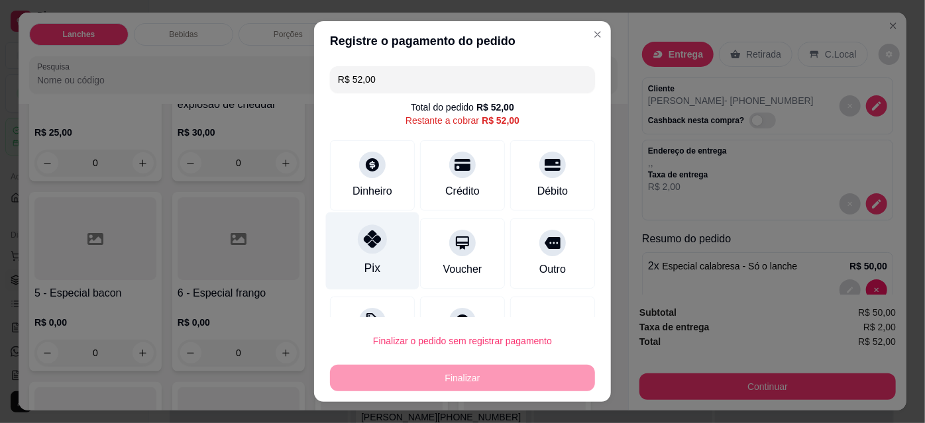
click at [369, 252] on div at bounding box center [372, 239] width 29 height 29
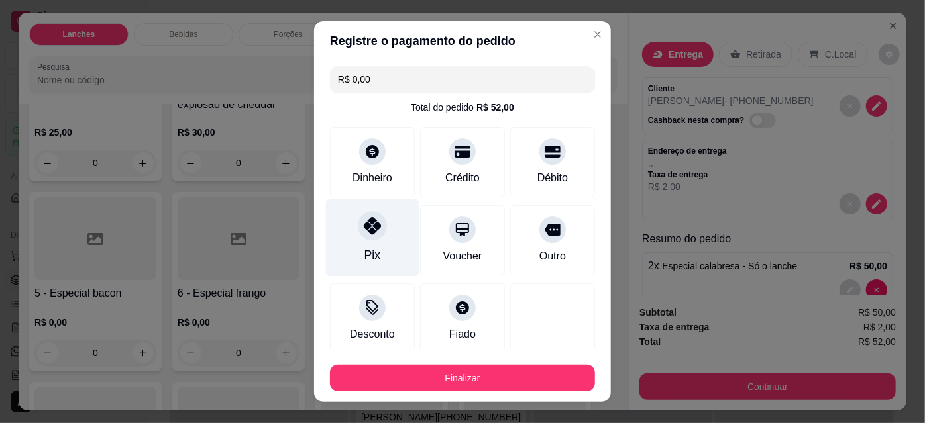
type input "R$ 0,00"
click at [514, 384] on button "Finalizar" at bounding box center [462, 379] width 257 height 26
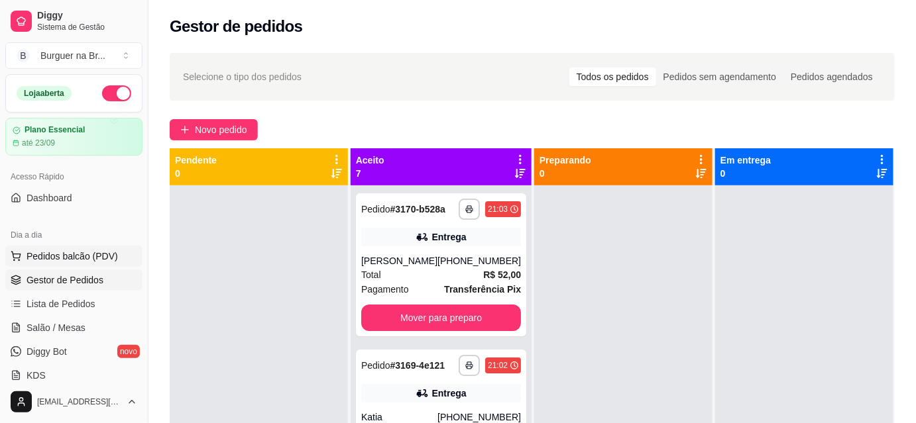
click at [67, 252] on span "Pedidos balcão (PDV)" at bounding box center [72, 256] width 91 height 13
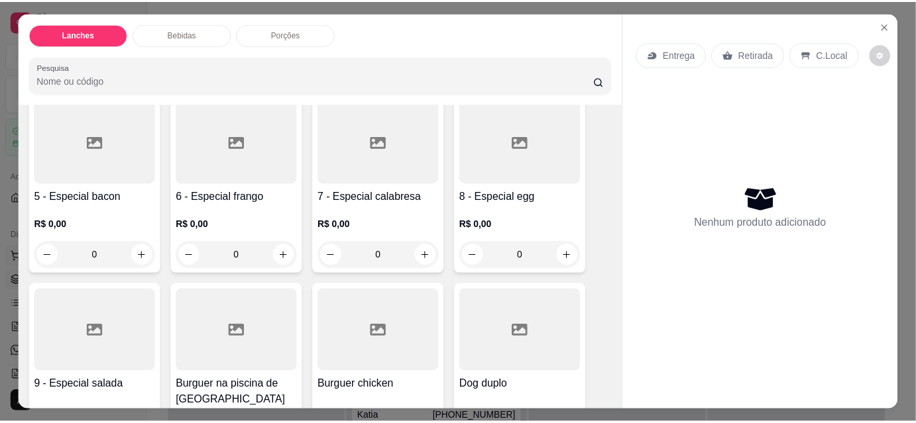
scroll to position [398, 0]
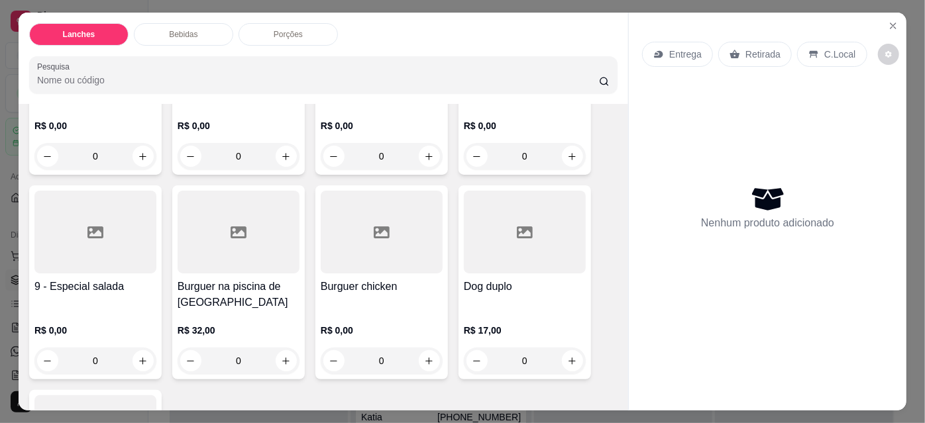
click at [72, 199] on div at bounding box center [95, 232] width 122 height 83
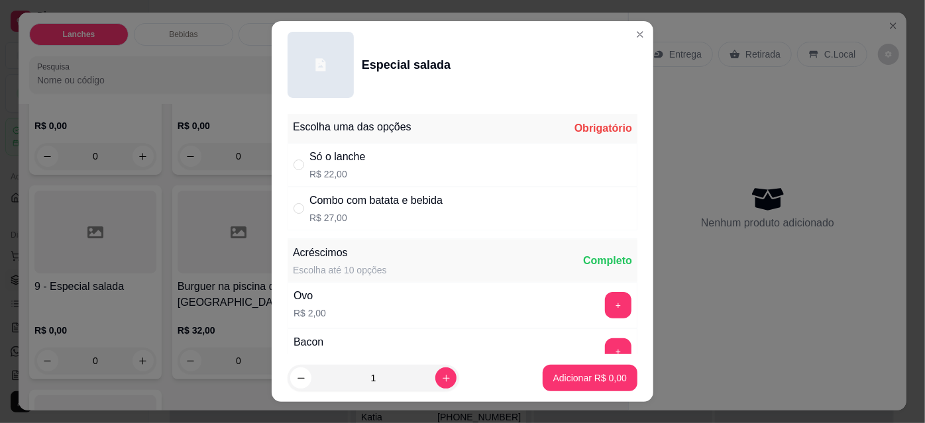
click at [632, 32] on button "Close" at bounding box center [639, 34] width 21 height 21
click at [628, 34] on div "Entrega Retirada C.Local Nenhum produto adicionado" at bounding box center [767, 212] width 278 height 398
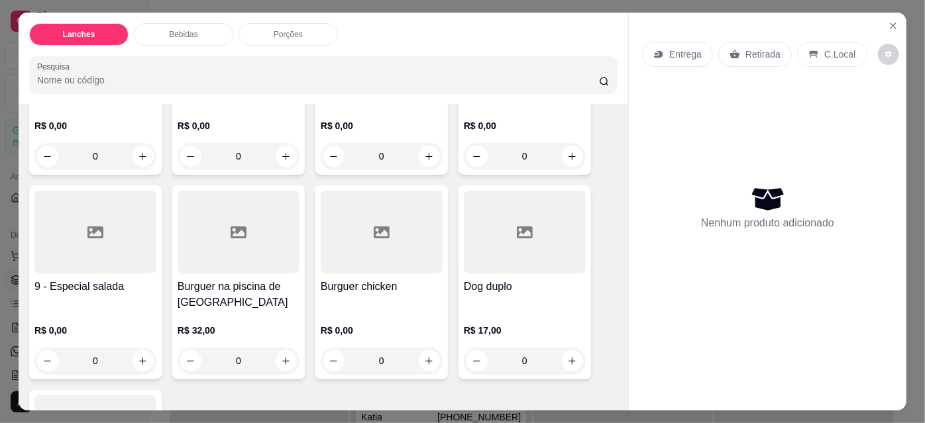
click at [563, 367] on div "0" at bounding box center [525, 361] width 122 height 27
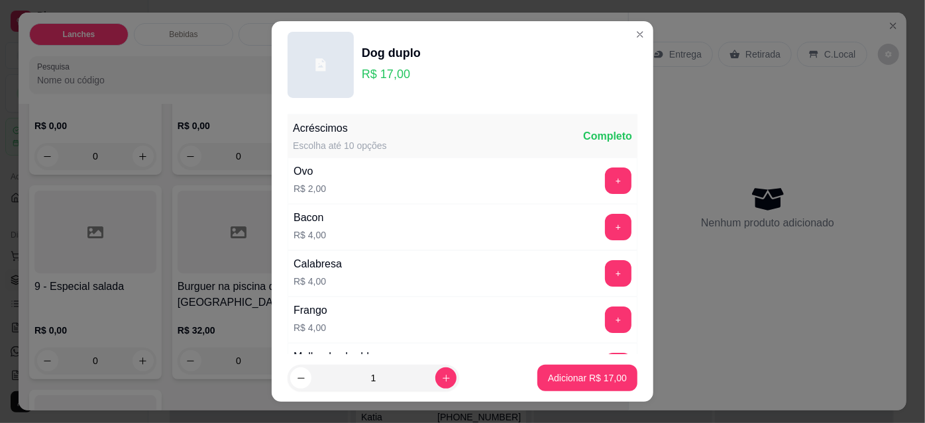
click at [443, 378] on icon "increase-product-quantity" at bounding box center [446, 378] width 7 height 7
type input "2"
click at [562, 388] on button "Adicionar R$ 34,00" at bounding box center [587, 378] width 100 height 27
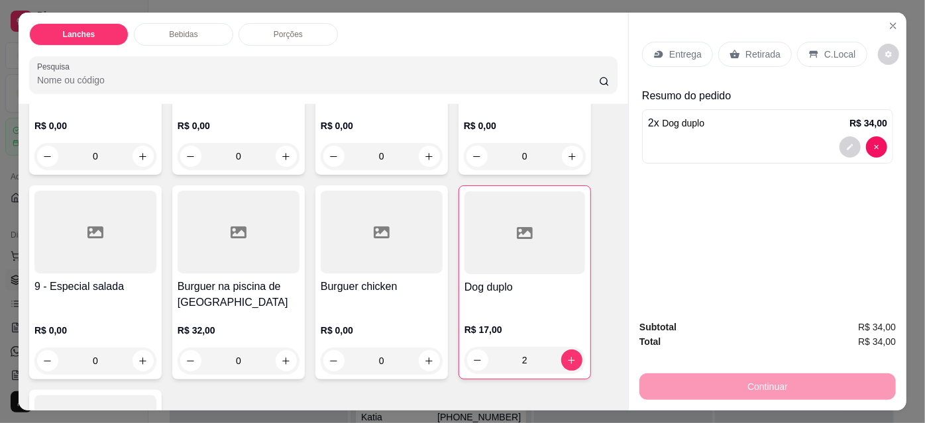
type input "2"
click at [674, 48] on p "Entrega" at bounding box center [685, 54] width 32 height 13
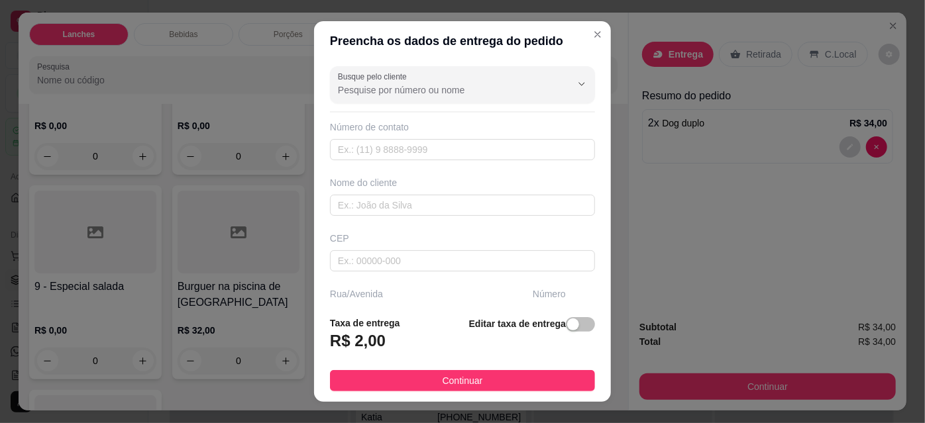
click at [447, 93] on input "Busque pelo cliente" at bounding box center [444, 89] width 212 height 13
click at [472, 118] on span "[PERSON_NAME]" at bounding box center [442, 121] width 212 height 13
type input "[PERSON_NAME]"
type input "18997773644"
type input "[PERSON_NAME]"
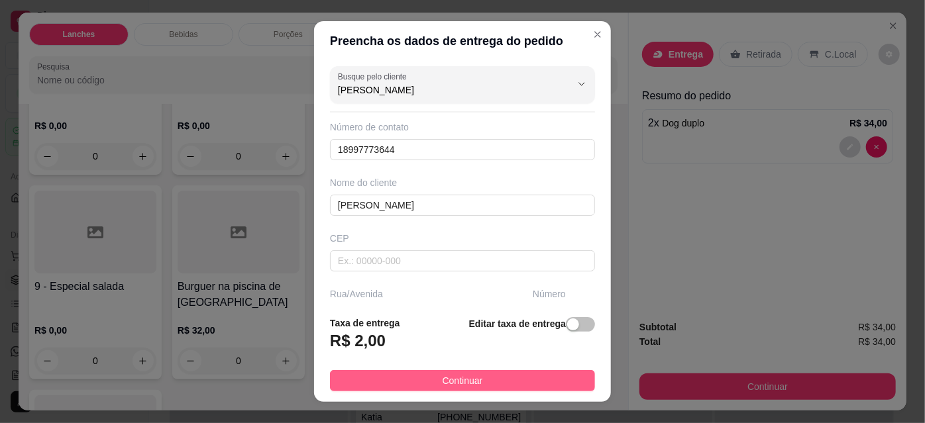
click at [443, 382] on span "Continuar" at bounding box center [463, 381] width 40 height 15
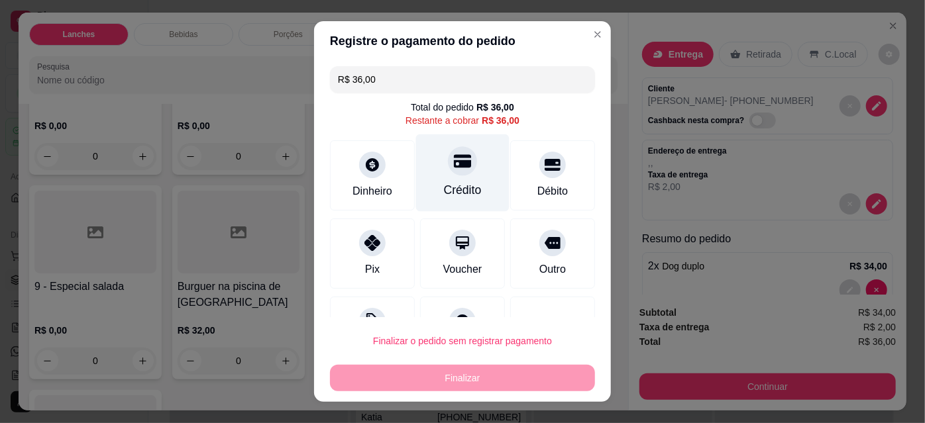
click at [448, 171] on div at bounding box center [462, 160] width 29 height 29
type input "R$ 0,00"
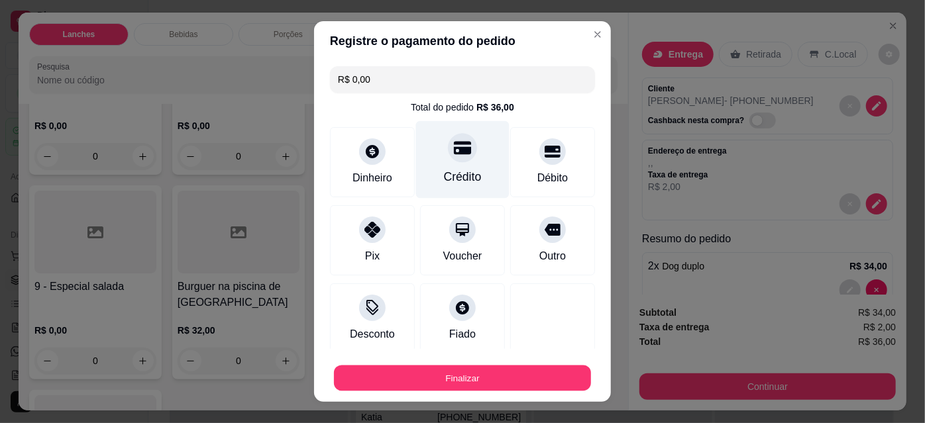
click at [473, 368] on button "Finalizar" at bounding box center [462, 379] width 257 height 26
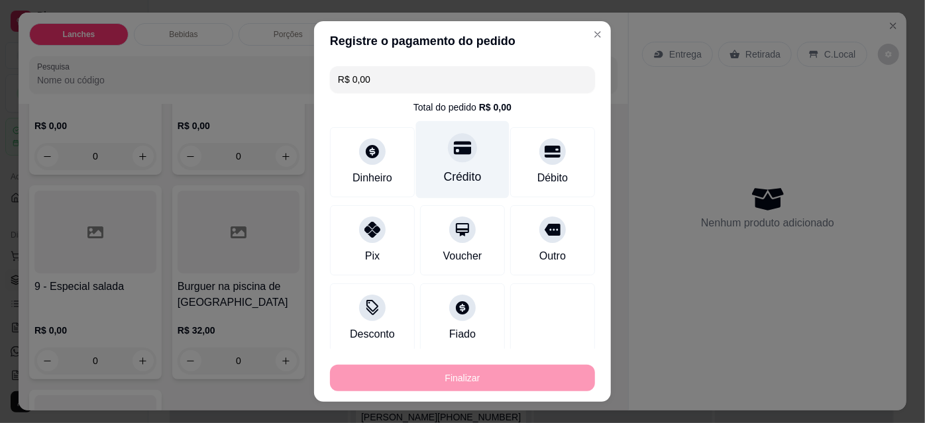
type input "0"
type input "-R$ 36,00"
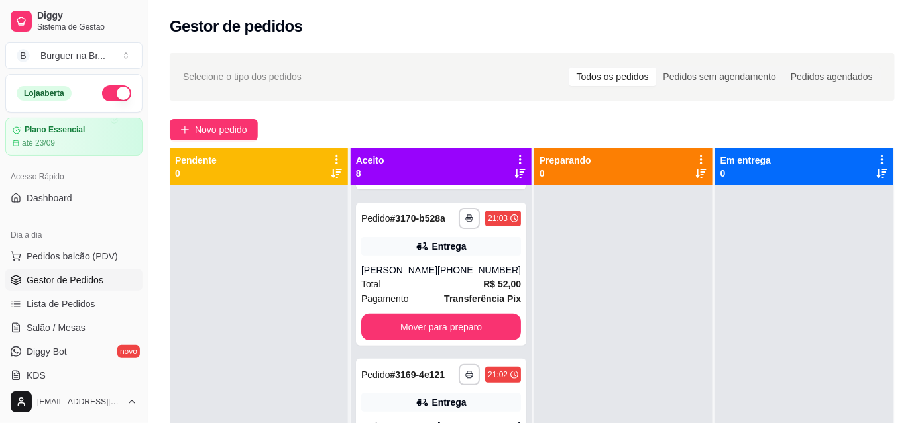
scroll to position [149, 0]
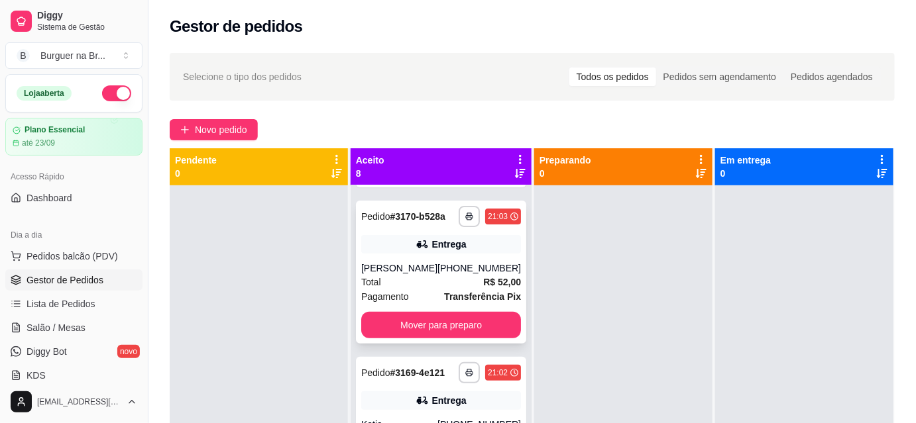
click at [491, 223] on div "21:03" at bounding box center [503, 217] width 36 height 16
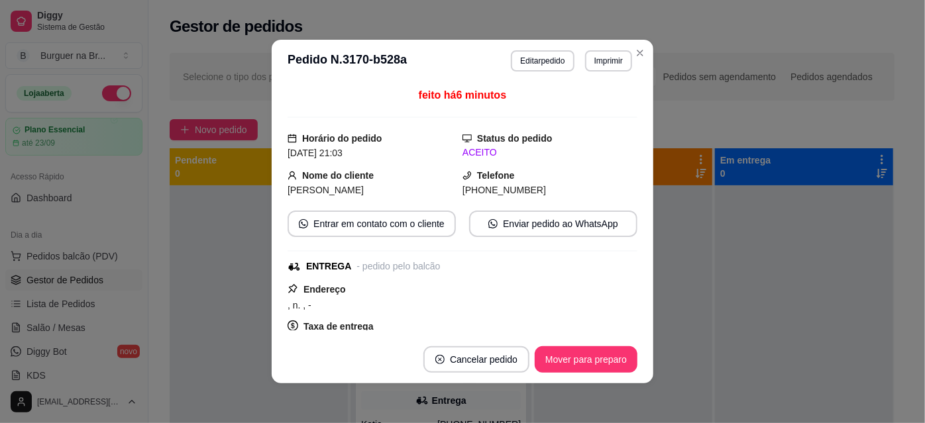
click at [715, 246] on div at bounding box center [804, 397] width 178 height 423
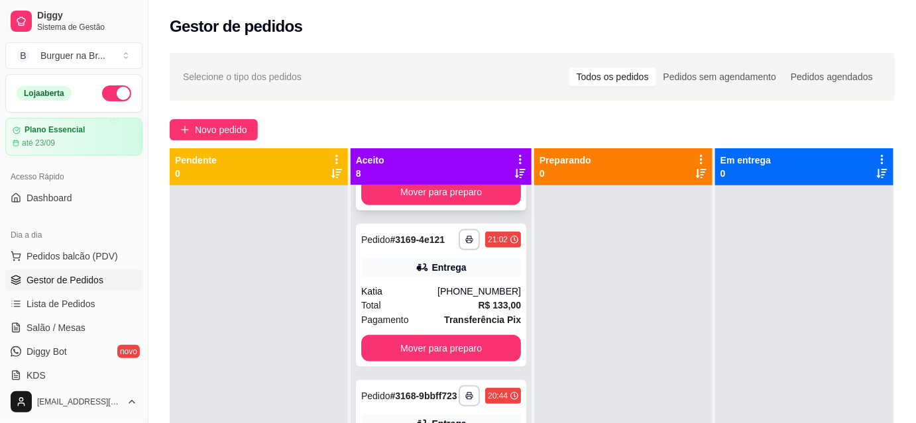
scroll to position [286, 0]
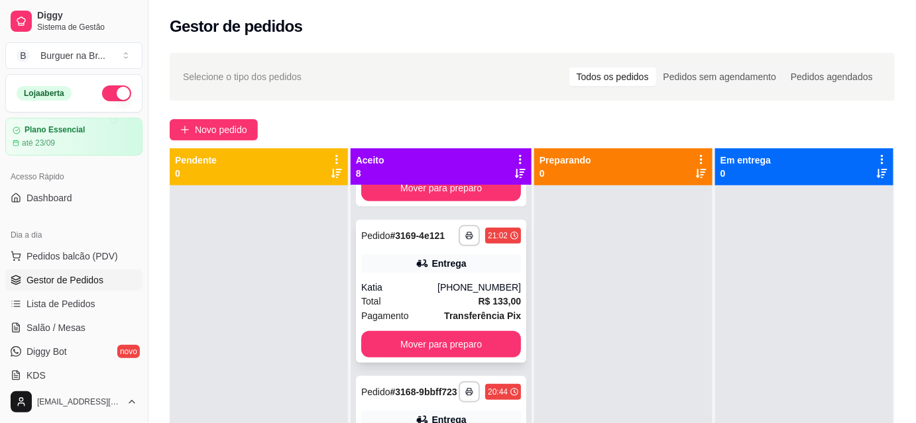
click at [489, 231] on div "21:02" at bounding box center [498, 236] width 20 height 11
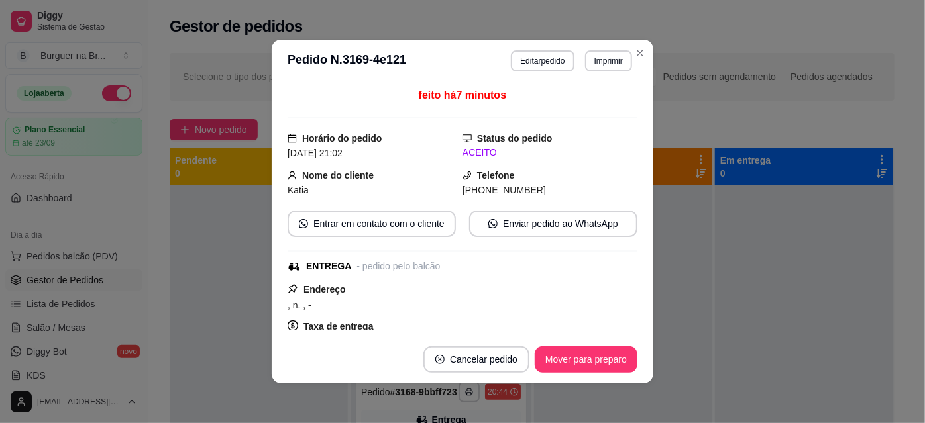
click at [637, 56] on div "Selecione o tipo dos pedidos Todos os pedidos Pedidos sem agendamento Pedidos a…" at bounding box center [532, 77] width 725 height 48
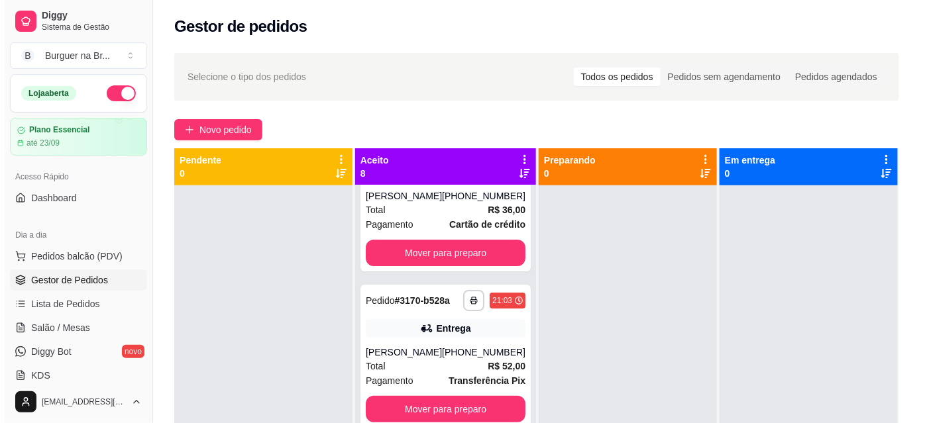
scroll to position [94, 0]
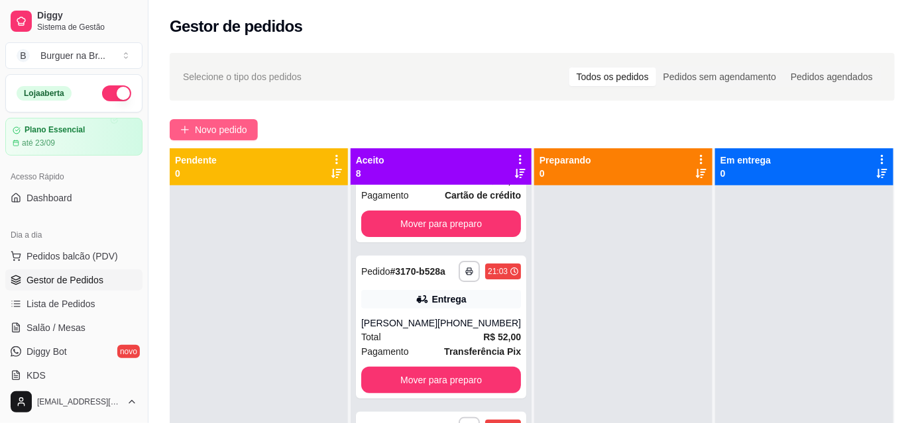
click at [254, 129] on button "Novo pedido" at bounding box center [214, 129] width 88 height 21
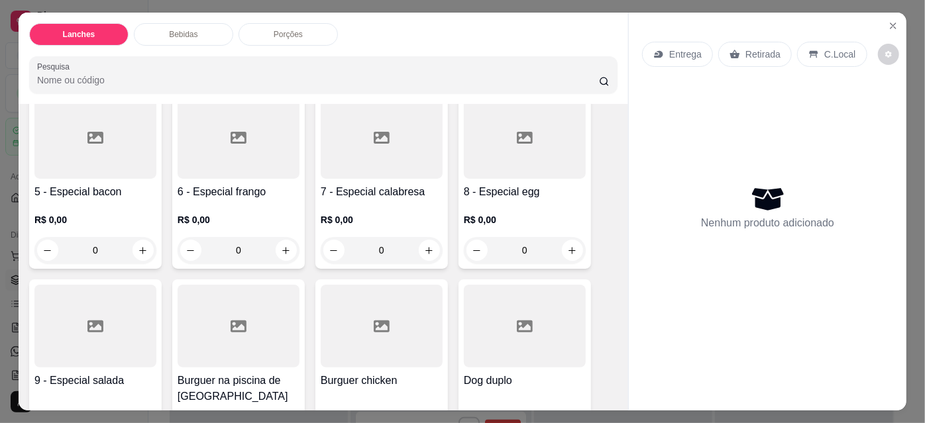
scroll to position [319, 0]
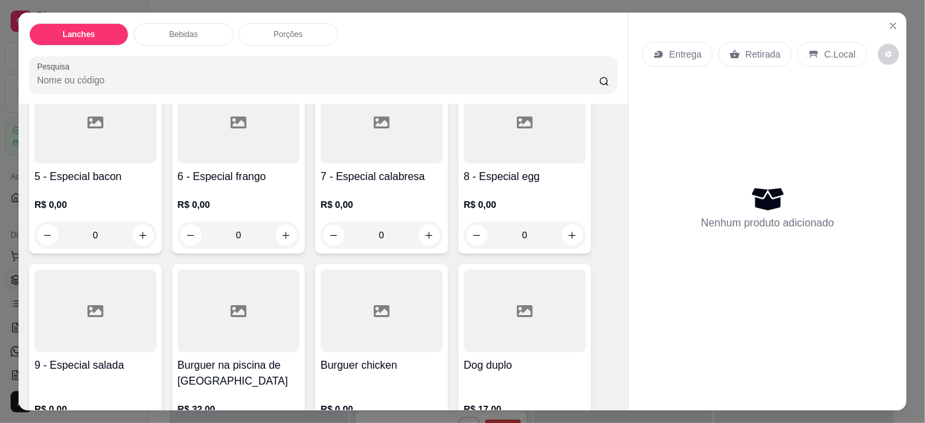
click at [349, 152] on div at bounding box center [382, 122] width 122 height 83
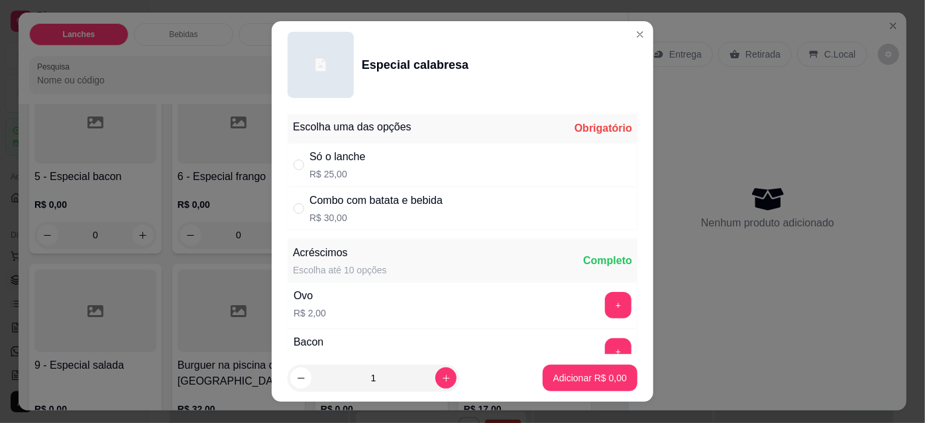
click at [333, 168] on p "R$ 25,00" at bounding box center [337, 174] width 56 height 13
radio input "true"
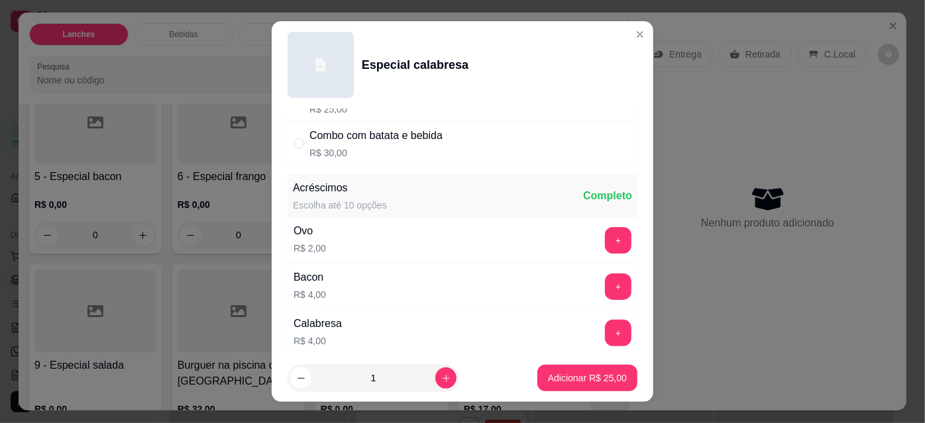
click at [605, 284] on button "+" at bounding box center [618, 287] width 27 height 27
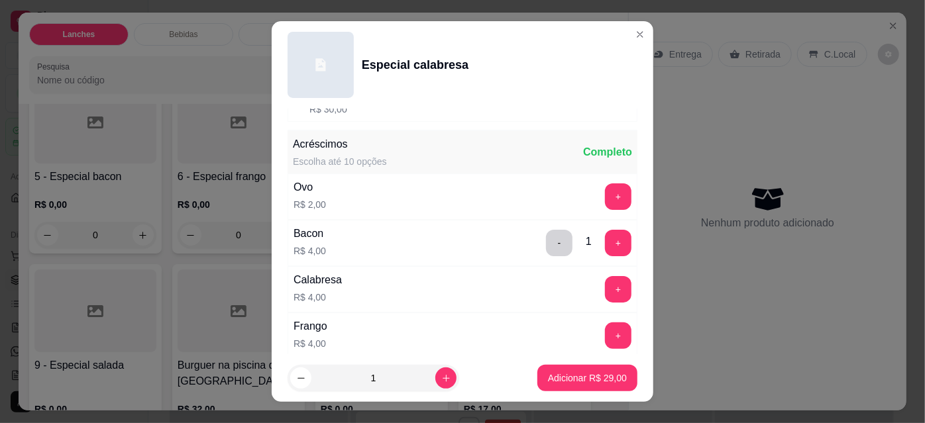
scroll to position [146, 0]
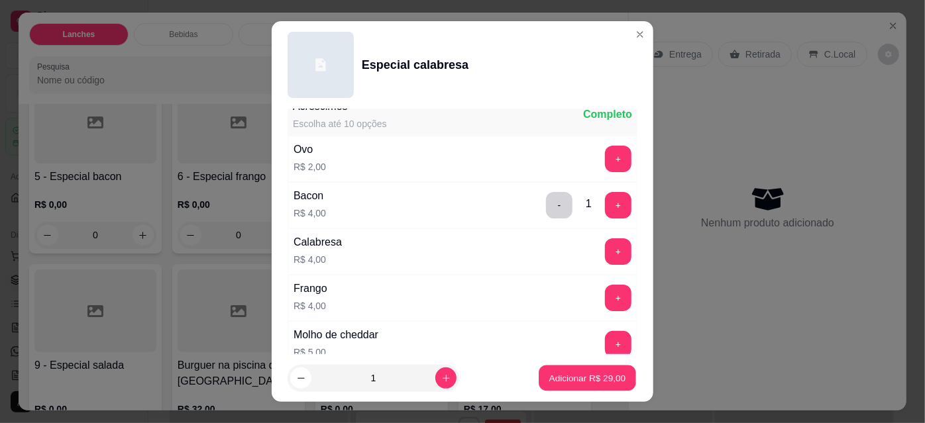
click at [580, 382] on p "Adicionar R$ 29,00" at bounding box center [587, 378] width 77 height 13
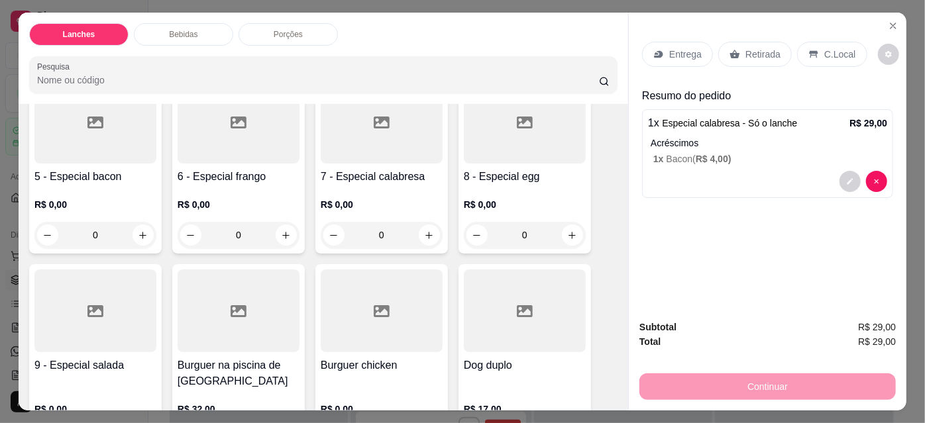
scroll to position [0, 0]
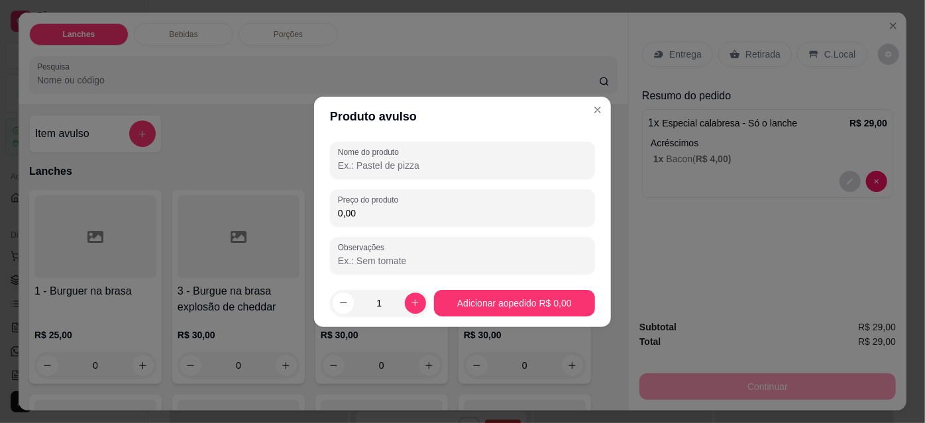
click at [395, 166] on input "Nome do produto" at bounding box center [462, 165] width 249 height 13
type input "cheddar"
click at [415, 207] on input "0,00" at bounding box center [462, 213] width 249 height 13
type input "2,00"
click at [523, 308] on h4 "4 - Burgue na brasa com catupiry" at bounding box center [525, 300] width 122 height 32
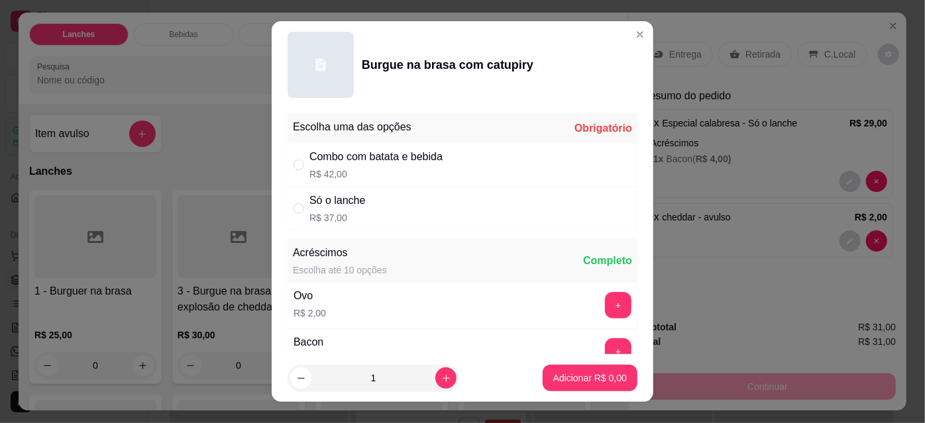
click at [710, 297] on div "Entrega Retirada C.Local Resumo do pedido 1 x Especial calabresa - Só o lanche …" at bounding box center [768, 161] width 278 height 297
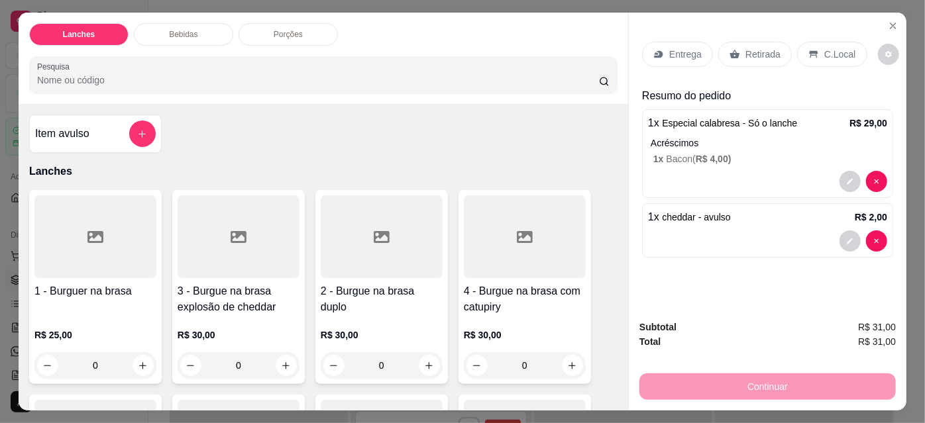
click at [256, 271] on div at bounding box center [239, 236] width 122 height 83
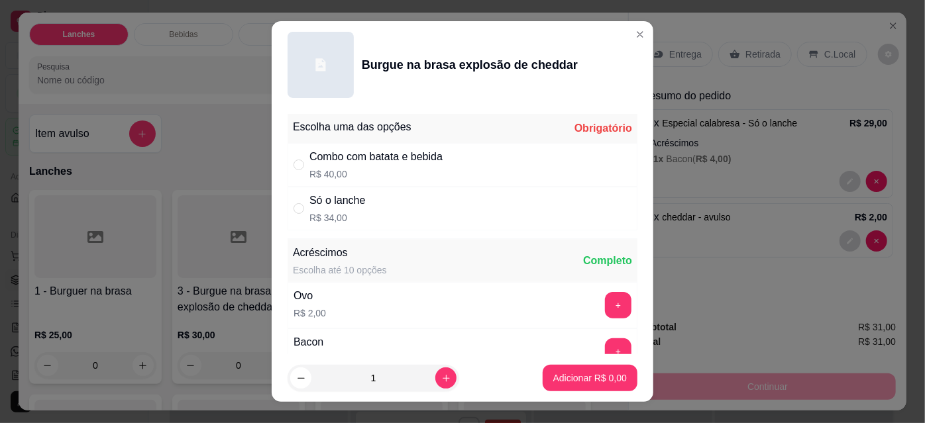
click at [312, 217] on p "R$ 34,00" at bounding box center [337, 217] width 56 height 13
radio input "true"
click at [569, 381] on p "Adicionar R$ 34,00" at bounding box center [587, 378] width 79 height 13
type input "1"
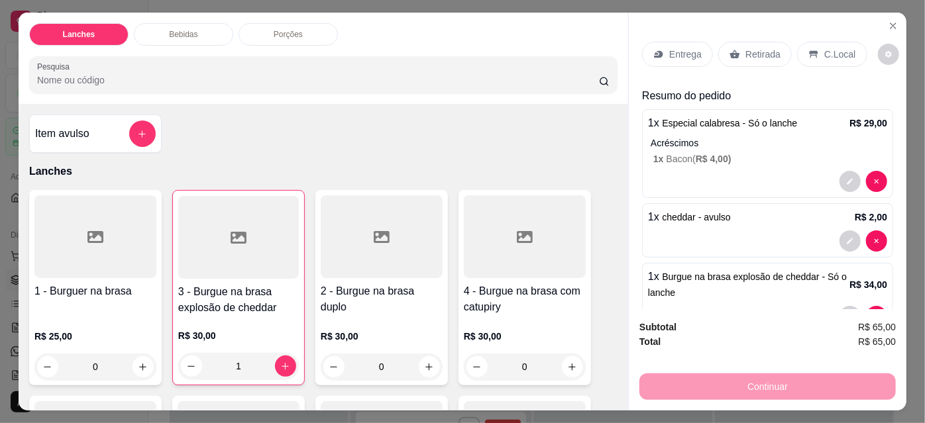
click at [284, 23] on div "Porções" at bounding box center [288, 34] width 99 height 23
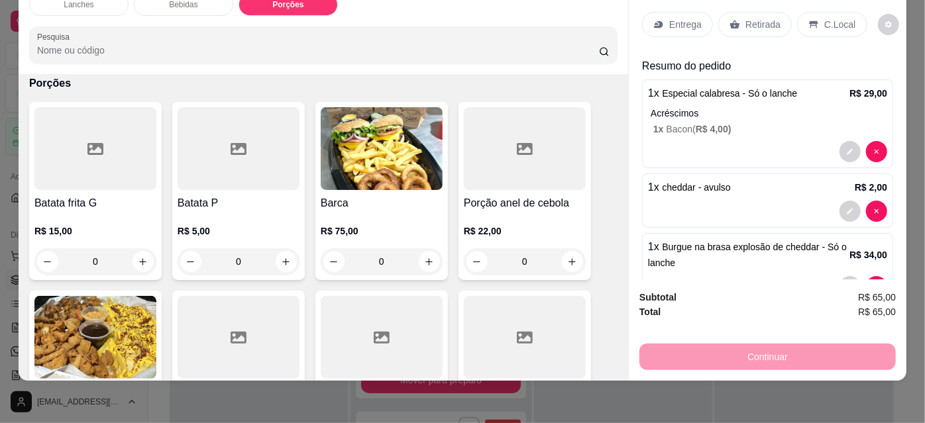
scroll to position [1193, 0]
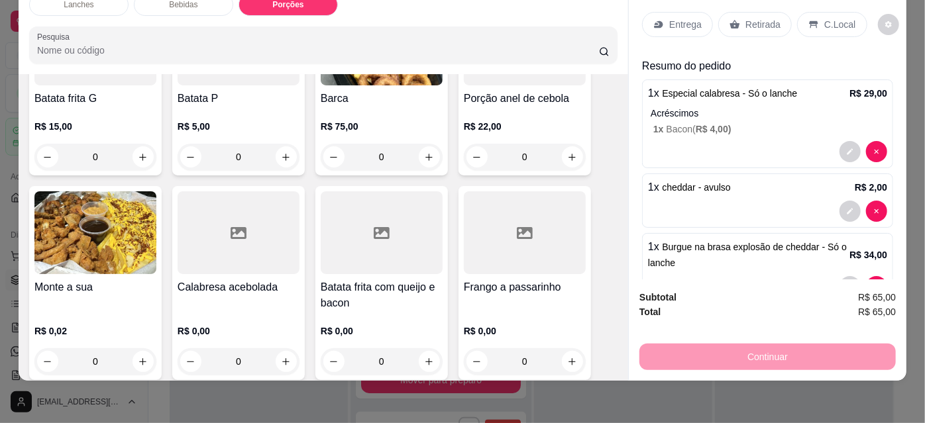
click at [493, 91] on h4 "Porção anel de cebola" at bounding box center [525, 99] width 122 height 16
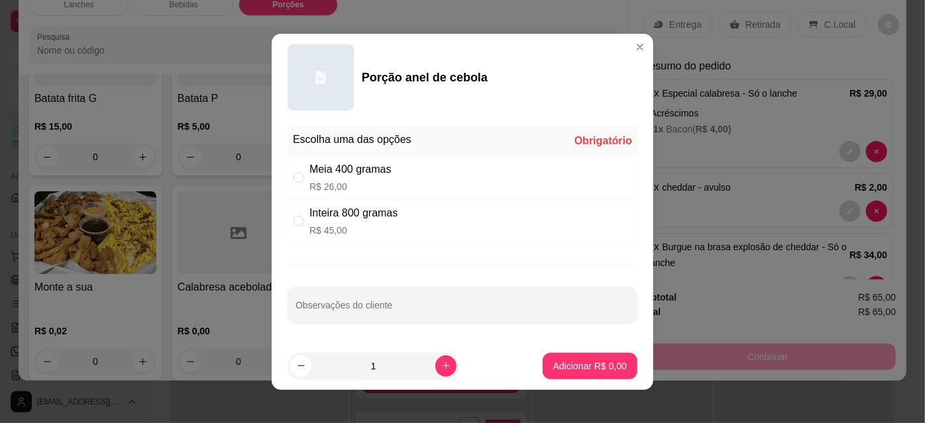
click at [345, 191] on p "R$ 26,00" at bounding box center [350, 186] width 82 height 13
radio input "true"
click at [572, 367] on p "Adicionar R$ 26,00" at bounding box center [587, 366] width 77 height 13
type input "1"
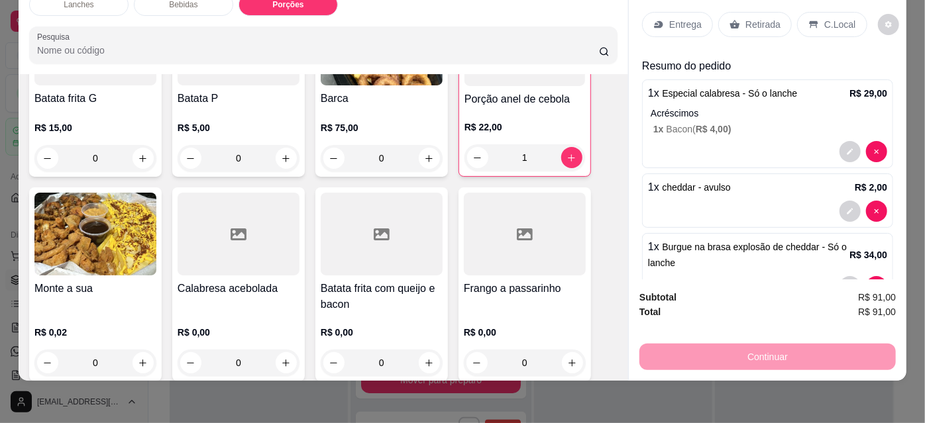
click at [669, 18] on p "Entrega" at bounding box center [685, 24] width 32 height 13
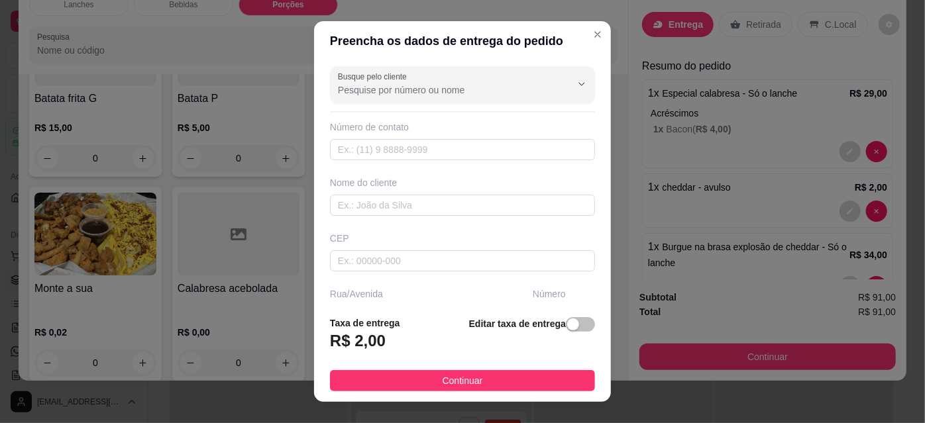
click at [456, 94] on input "Busque pelo cliente" at bounding box center [444, 89] width 212 height 13
click at [407, 148] on span "[PERSON_NAME]" at bounding box center [442, 144] width 212 height 13
type input "[PERSON_NAME]"
type input "18996826772"
type input "[PERSON_NAME]"
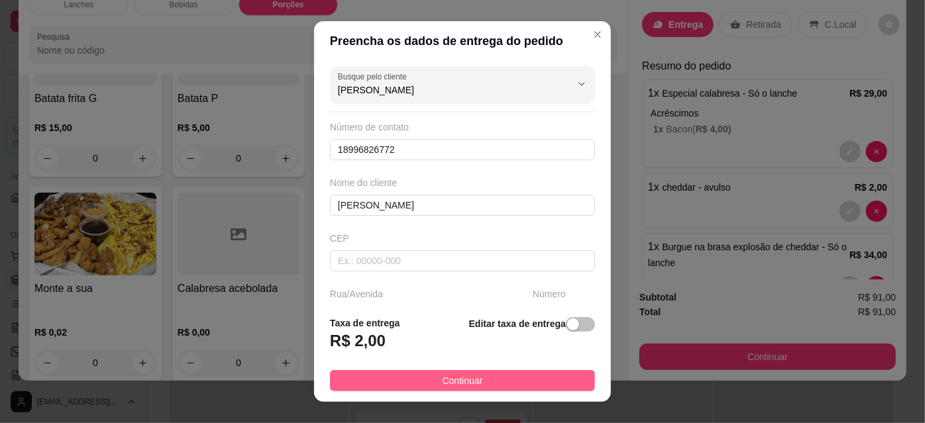
click at [480, 389] on button "Continuar" at bounding box center [462, 380] width 265 height 21
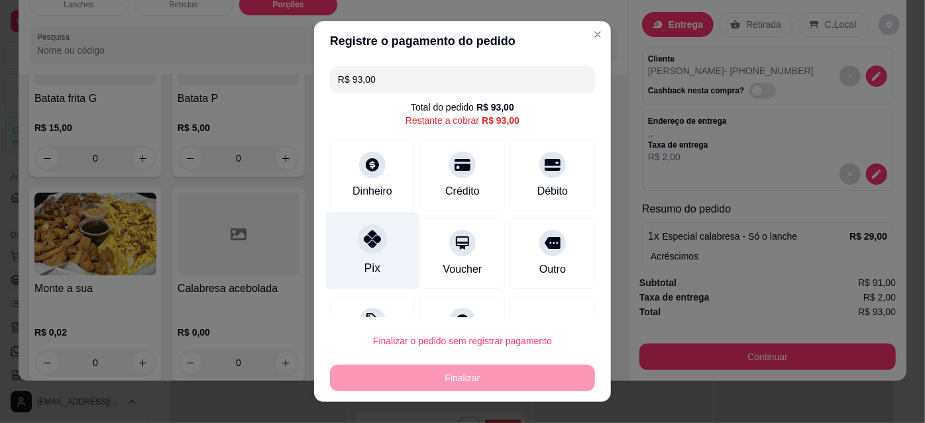
click at [368, 244] on icon at bounding box center [372, 239] width 17 height 17
type input "R$ 0,00"
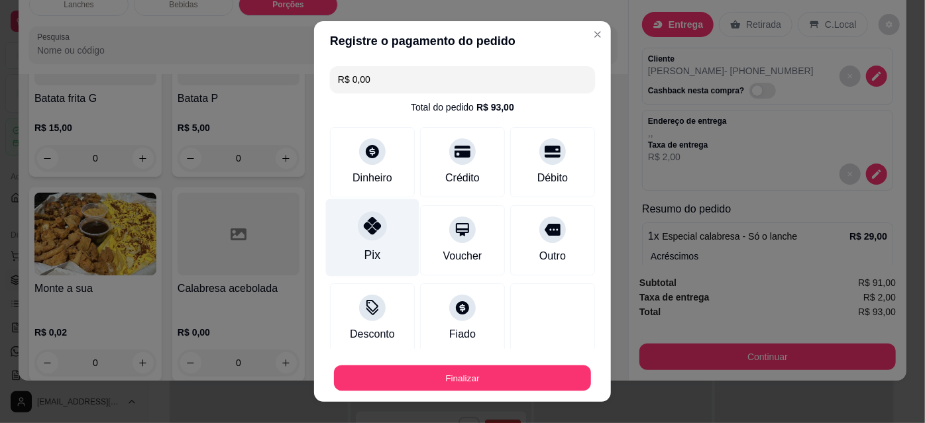
click at [493, 380] on button "Finalizar" at bounding box center [462, 379] width 257 height 26
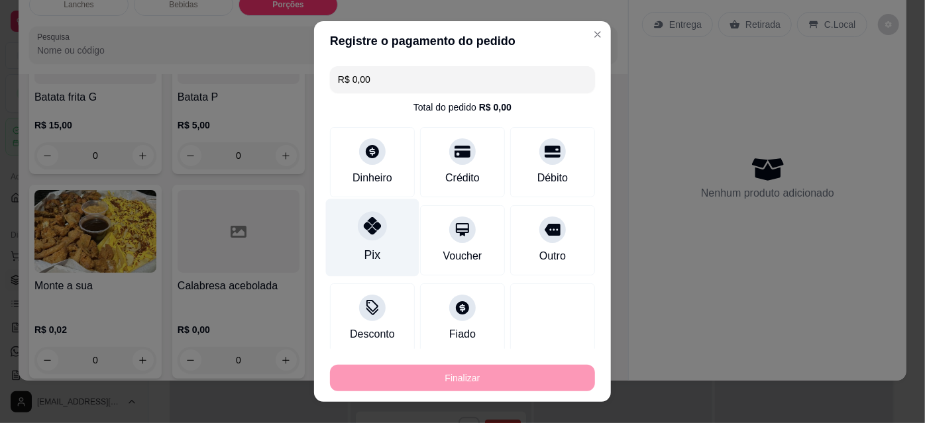
type input "0"
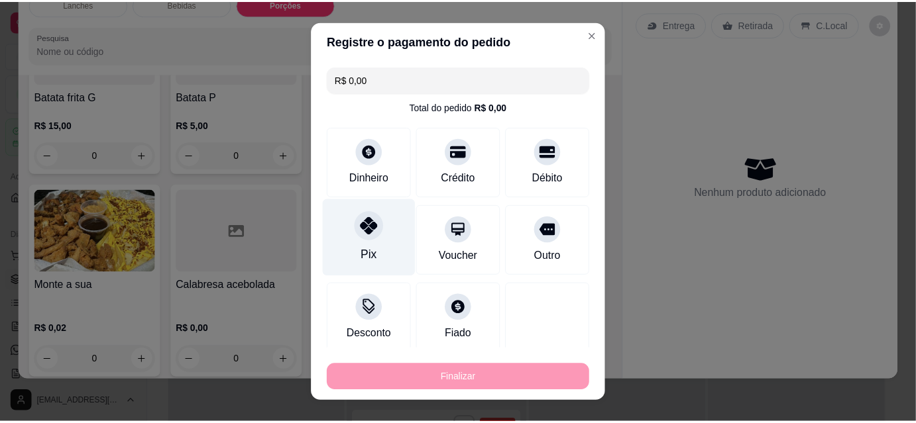
scroll to position [250, 0]
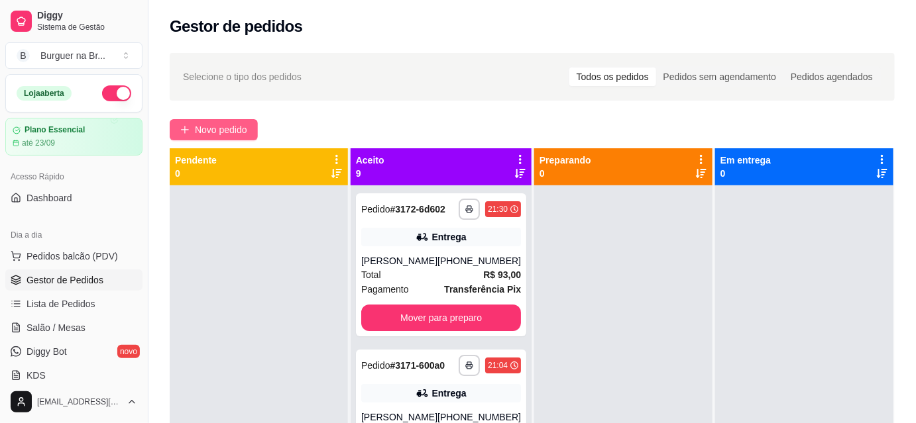
click at [231, 125] on span "Novo pedido" at bounding box center [221, 130] width 52 height 15
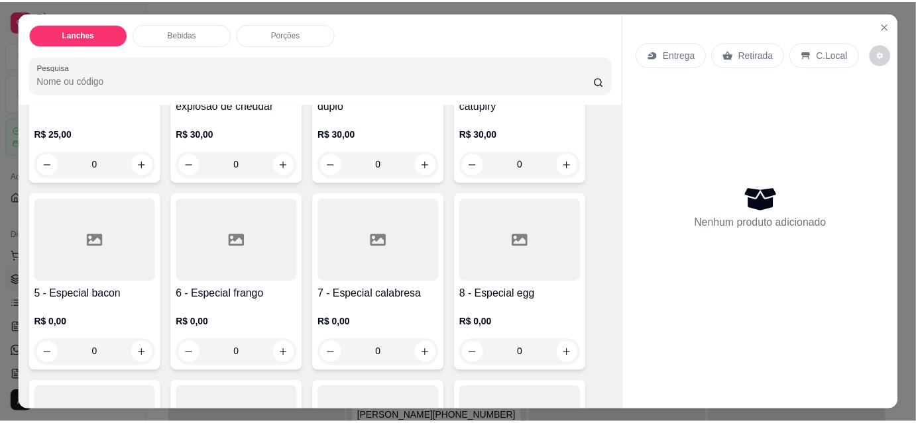
scroll to position [219, 0]
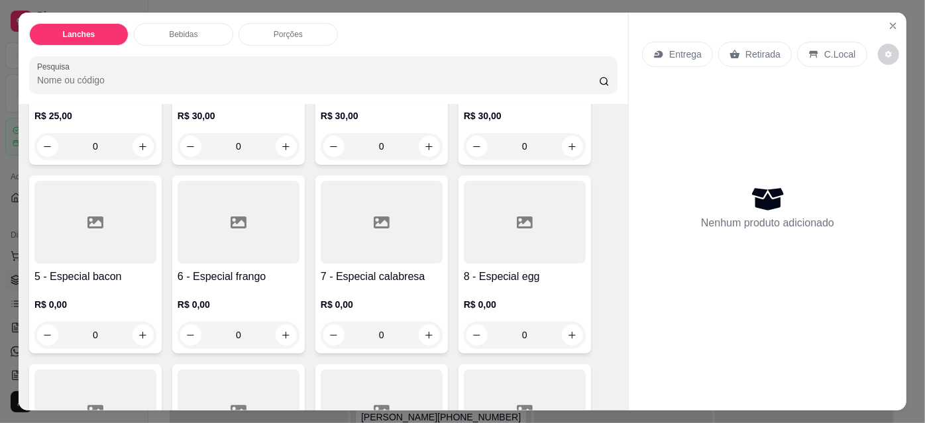
click at [518, 227] on div at bounding box center [525, 222] width 122 height 83
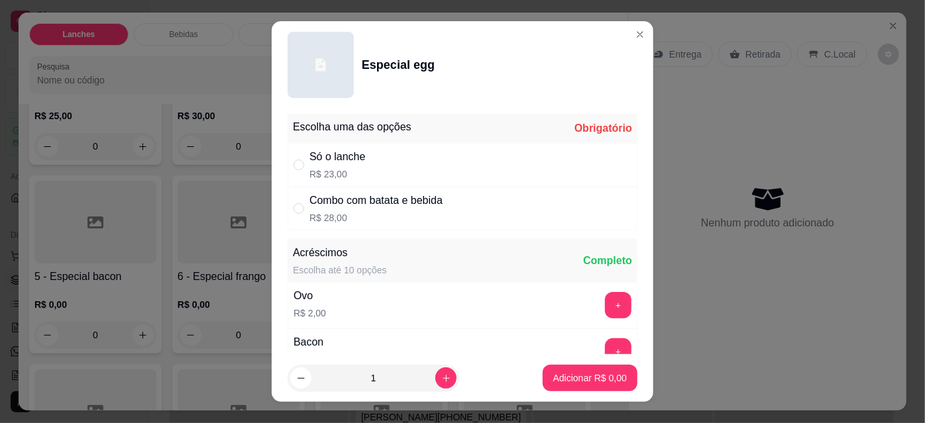
click at [361, 170] on div "Só o lanche R$ 23,00" at bounding box center [463, 165] width 350 height 44
radio input "true"
click at [577, 378] on p "Adicionar R$ 23,00" at bounding box center [587, 378] width 79 height 13
type input "1"
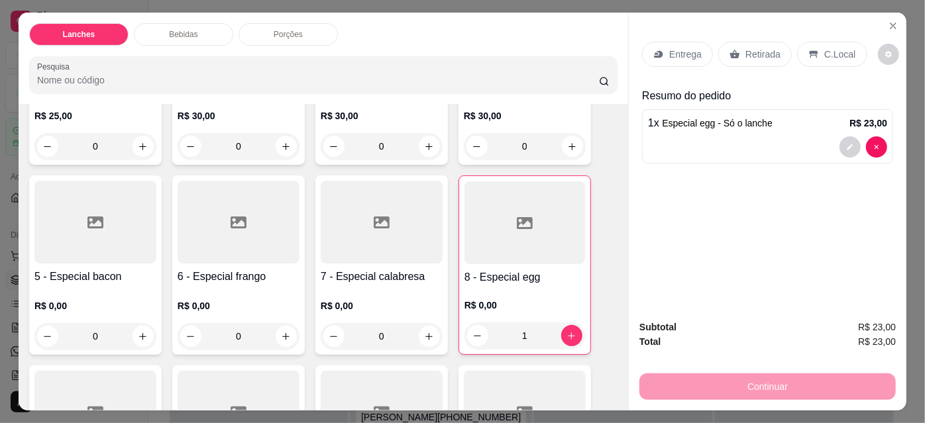
click at [238, 274] on h4 "6 - Especial frango" at bounding box center [239, 277] width 122 height 16
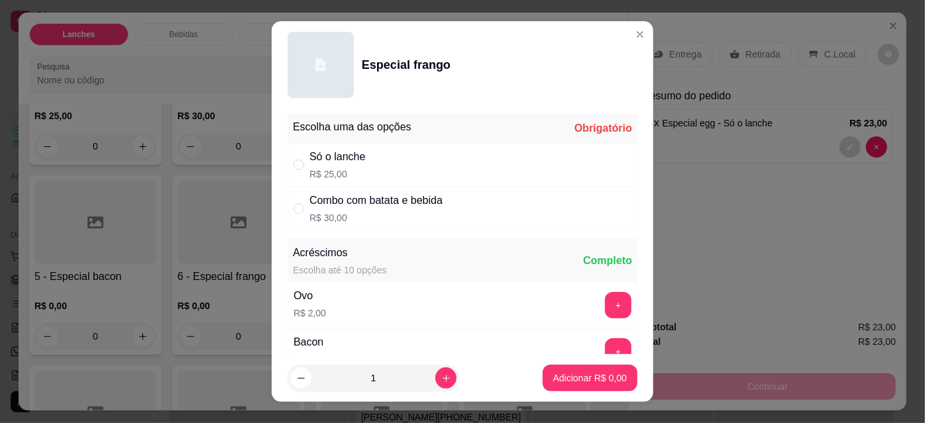
click at [339, 170] on p "R$ 25,00" at bounding box center [337, 174] width 56 height 13
radio input "true"
click at [571, 376] on p "Adicionar R$ 25,00" at bounding box center [587, 378] width 77 height 13
type input "1"
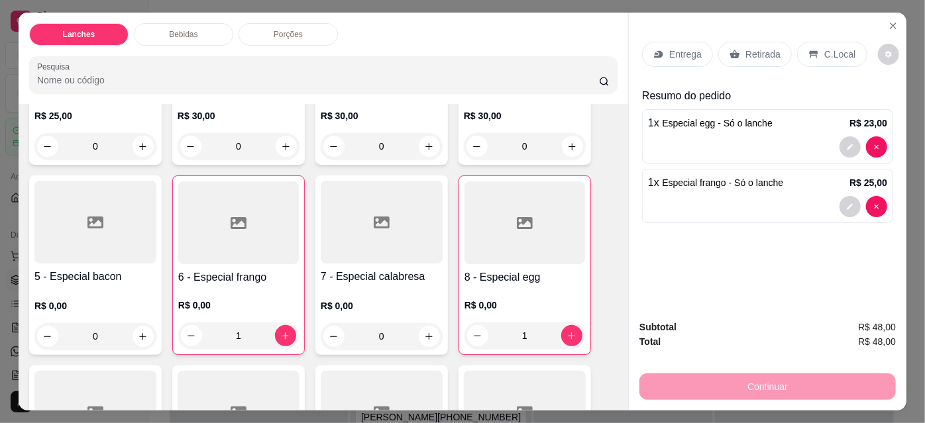
click at [678, 60] on div "Entrega" at bounding box center [677, 54] width 71 height 25
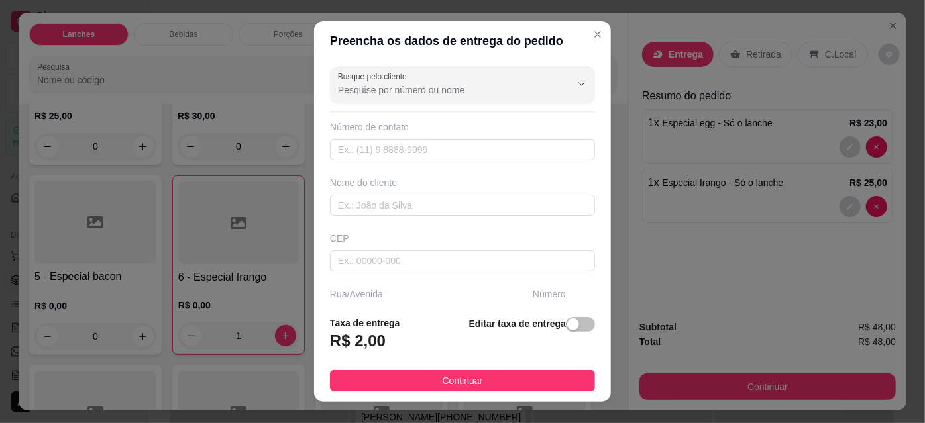
click at [470, 91] on input "Busque pelo cliente" at bounding box center [444, 89] width 212 height 13
type input "[PERSON_NAME]"
click at [400, 172] on div "Busque pelo cliente [PERSON_NAME] Número de contato Nome do cliente CEP Rua/[GE…" at bounding box center [462, 183] width 297 height 244
type input "[PERSON_NAME]"
click at [423, 144] on input "text" at bounding box center [462, 149] width 265 height 21
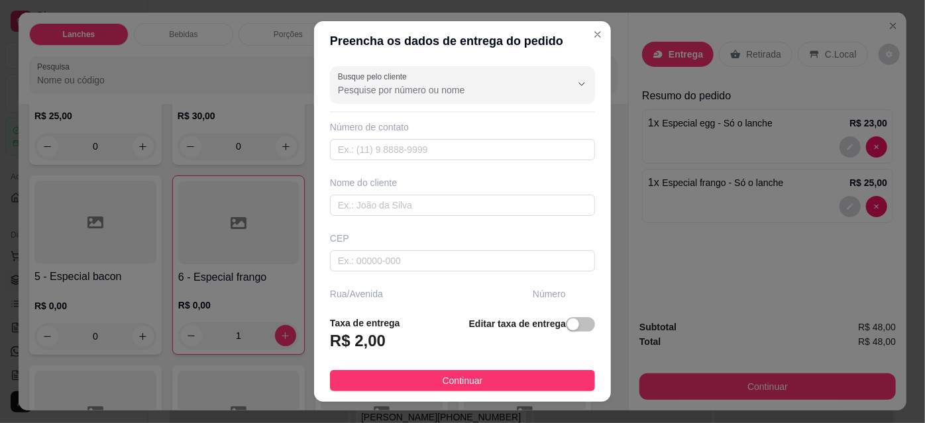
click at [445, 83] on input "Busque pelo cliente" at bounding box center [444, 89] width 212 height 13
click at [382, 171] on span "[PERSON_NAME]" at bounding box center [442, 166] width 212 height 13
type input "[PERSON_NAME]"
type input "18997425790"
type input "[PERSON_NAME]"
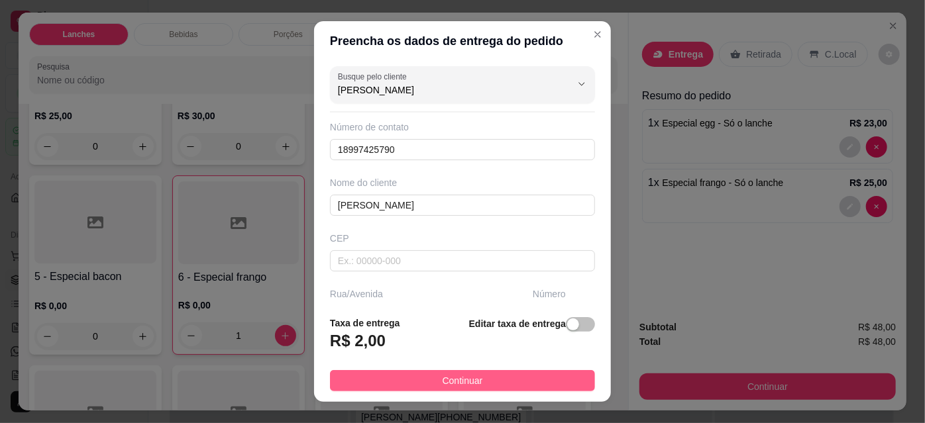
click at [466, 383] on span "Continuar" at bounding box center [463, 381] width 40 height 15
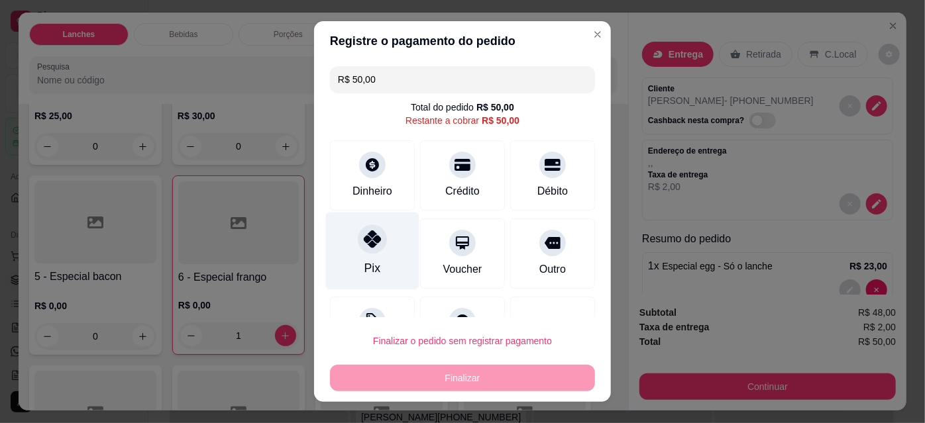
click at [370, 262] on div "Pix" at bounding box center [372, 268] width 16 height 17
type input "R$ 0,00"
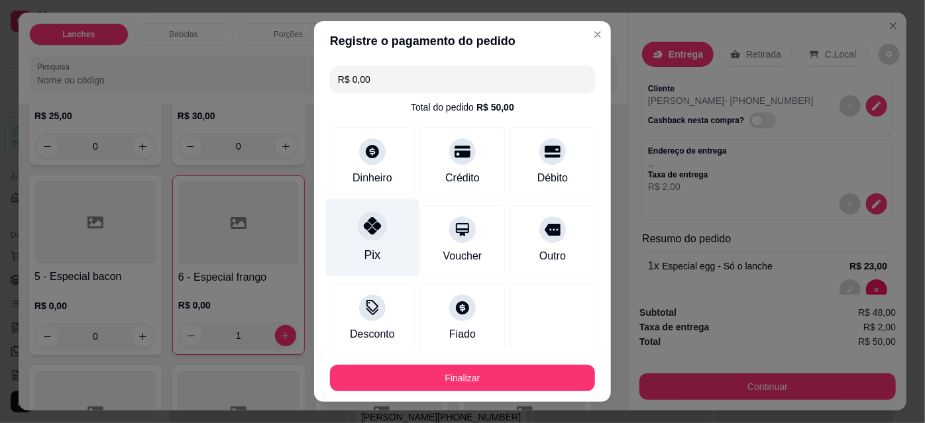
click at [479, 380] on button "Finalizar" at bounding box center [462, 378] width 265 height 27
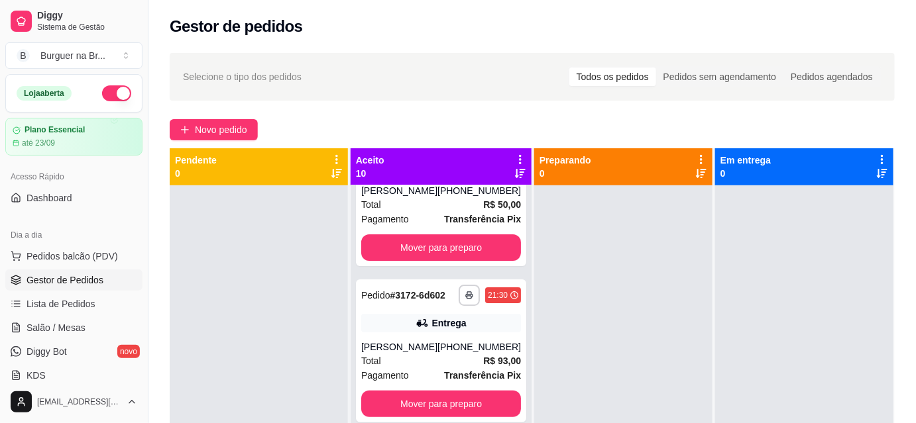
scroll to position [86, 0]
